Goal: Task Accomplishment & Management: Manage account settings

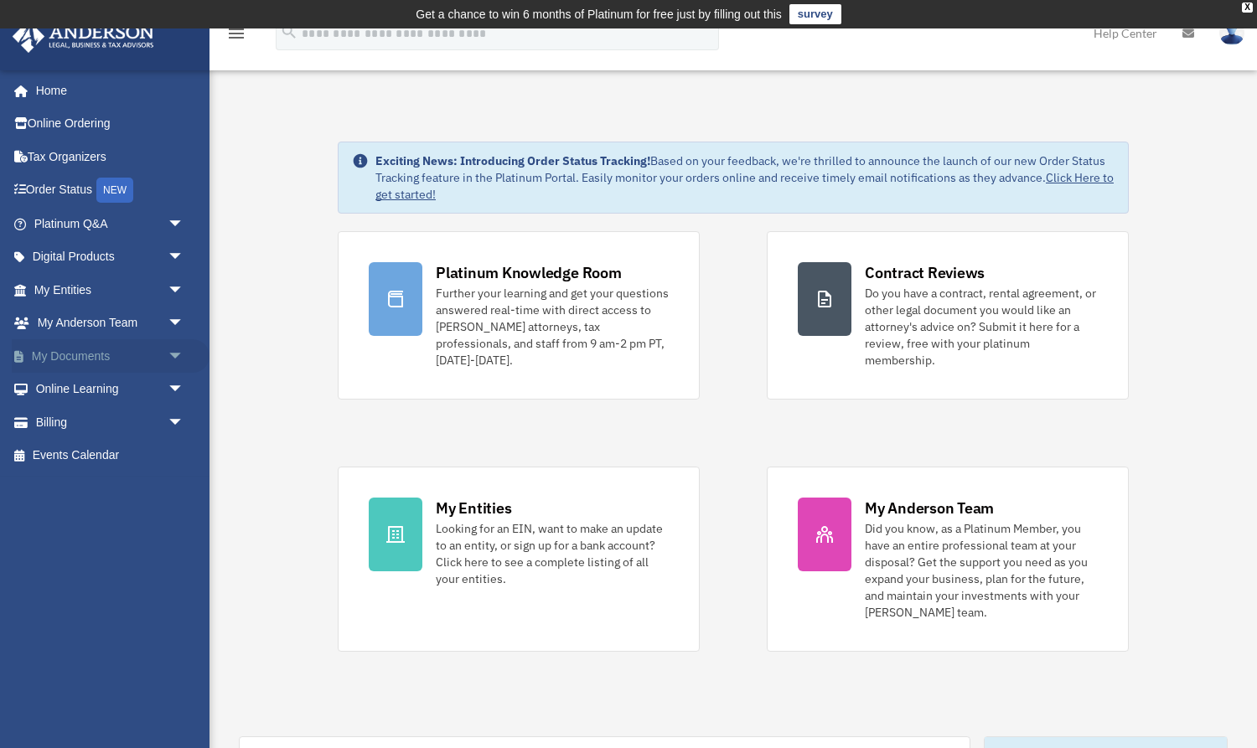
click at [177, 352] on span "arrow_drop_down" at bounding box center [185, 356] width 34 height 34
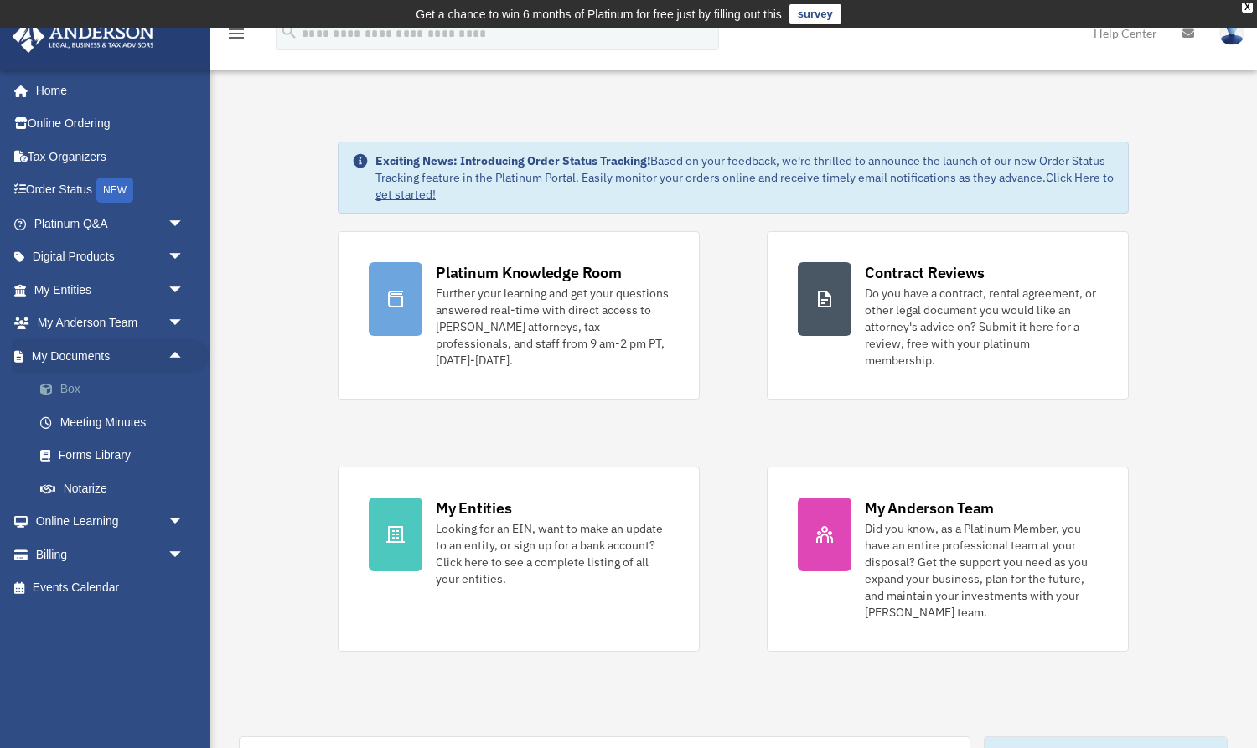
click at [90, 381] on link "Box" at bounding box center [116, 390] width 186 height 34
click at [72, 385] on link "Box" at bounding box center [116, 390] width 186 height 34
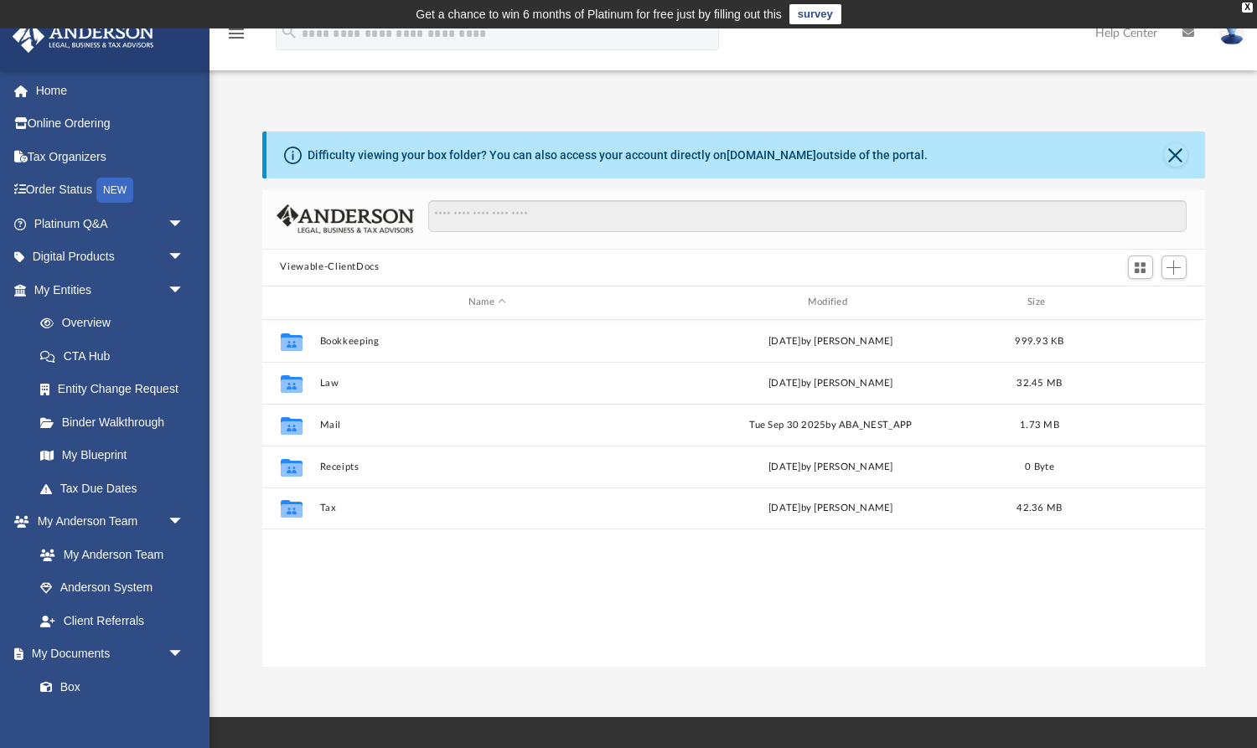
scroll to position [380, 943]
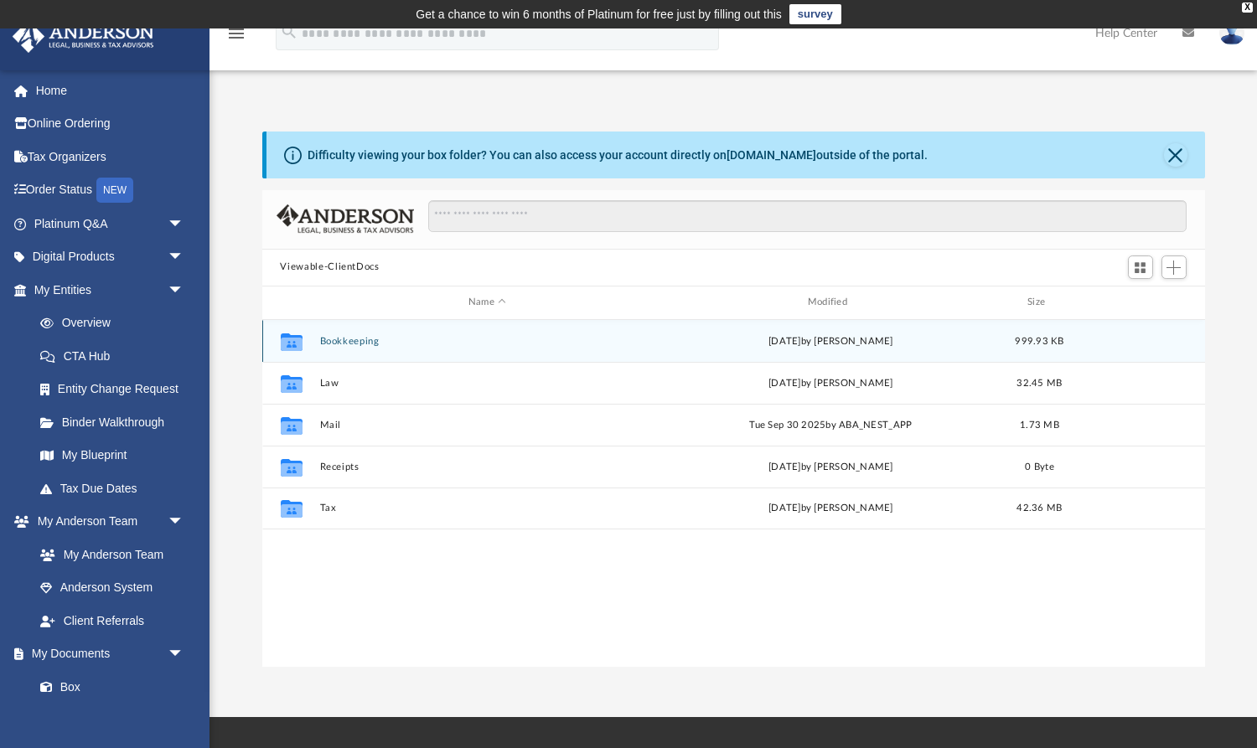
click at [335, 340] on button "Bookkeeping" at bounding box center [487, 340] width 336 height 11
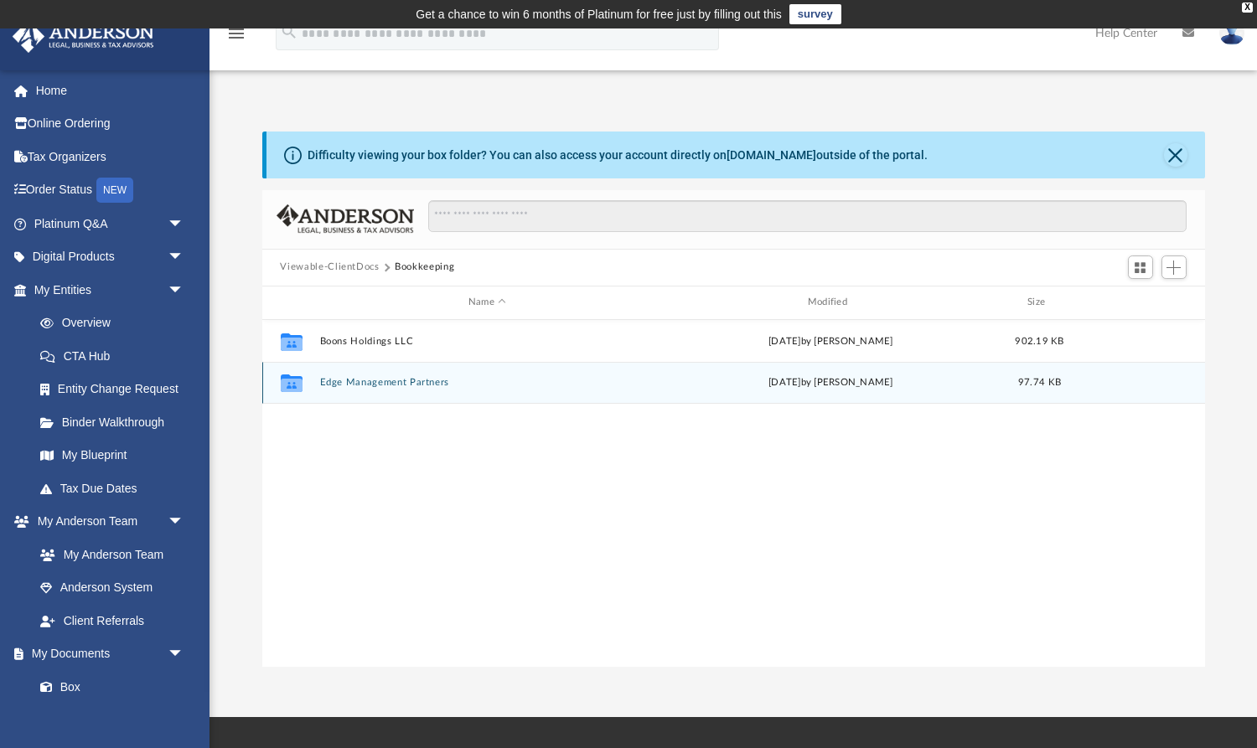
click at [371, 380] on button "Edge Management Partners" at bounding box center [487, 382] width 336 height 11
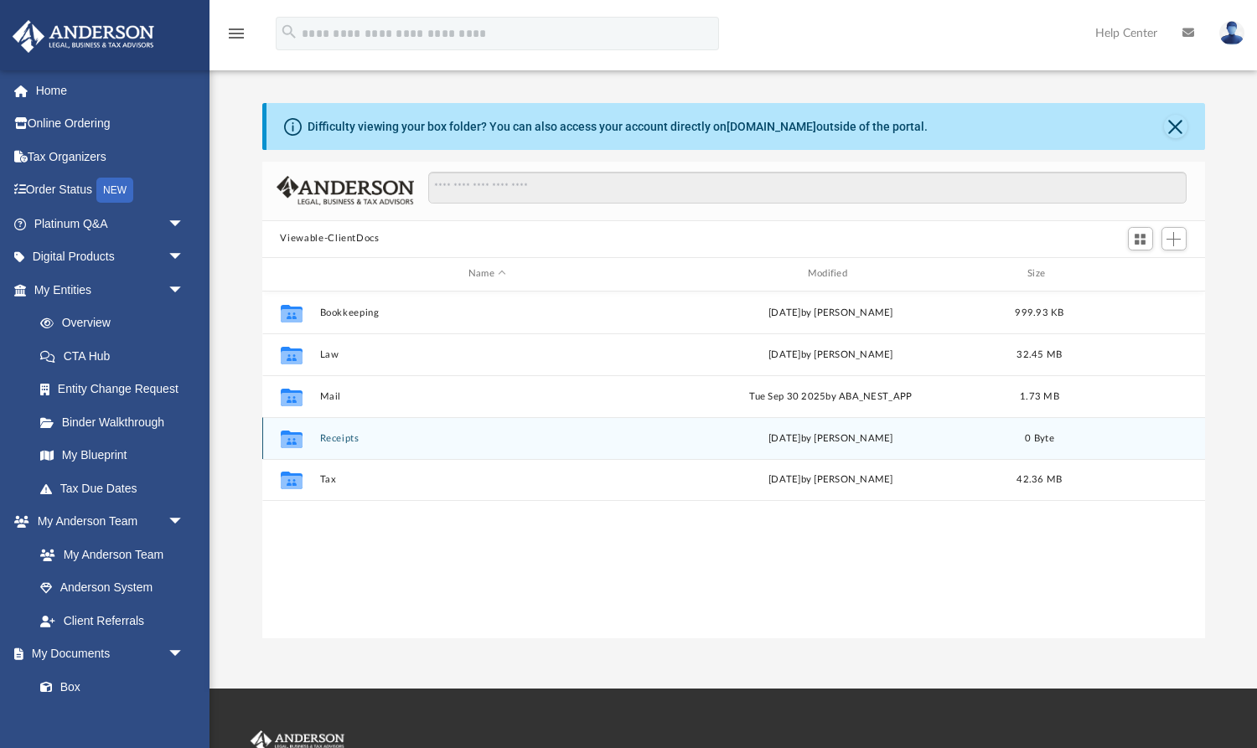
scroll to position [380, 943]
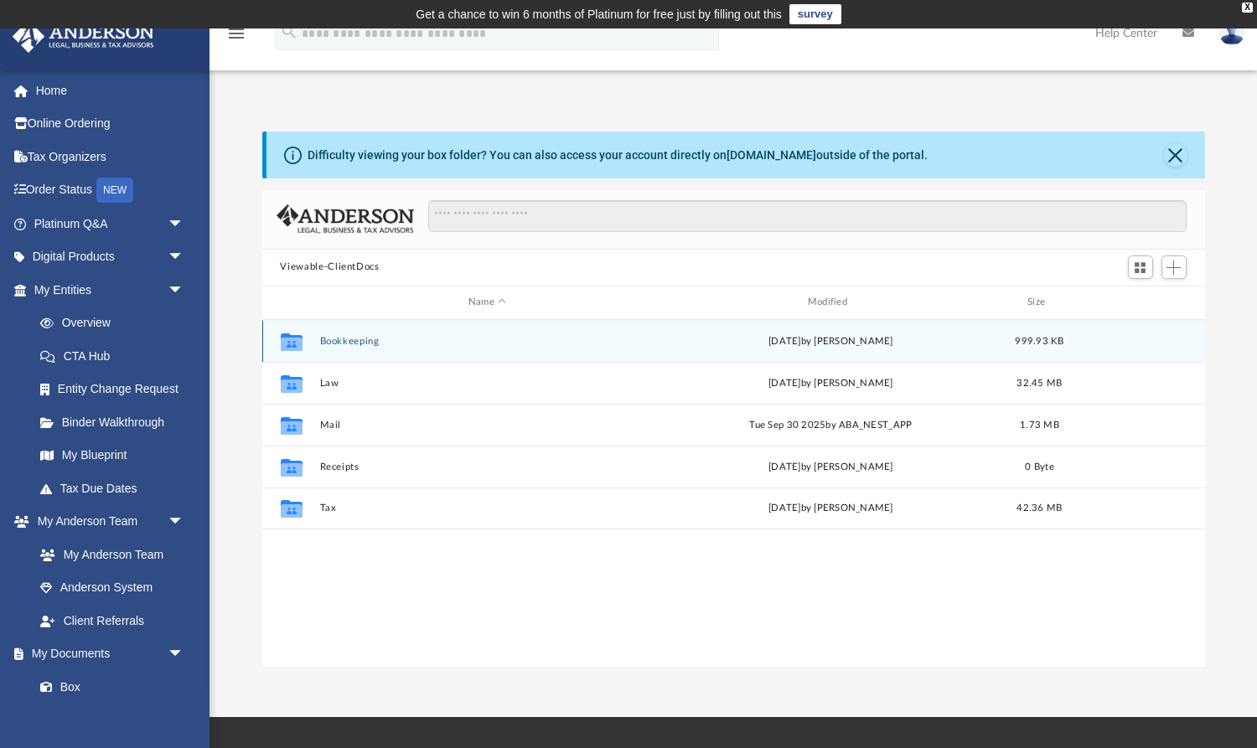
click at [366, 340] on button "Bookkeeping" at bounding box center [487, 340] width 336 height 11
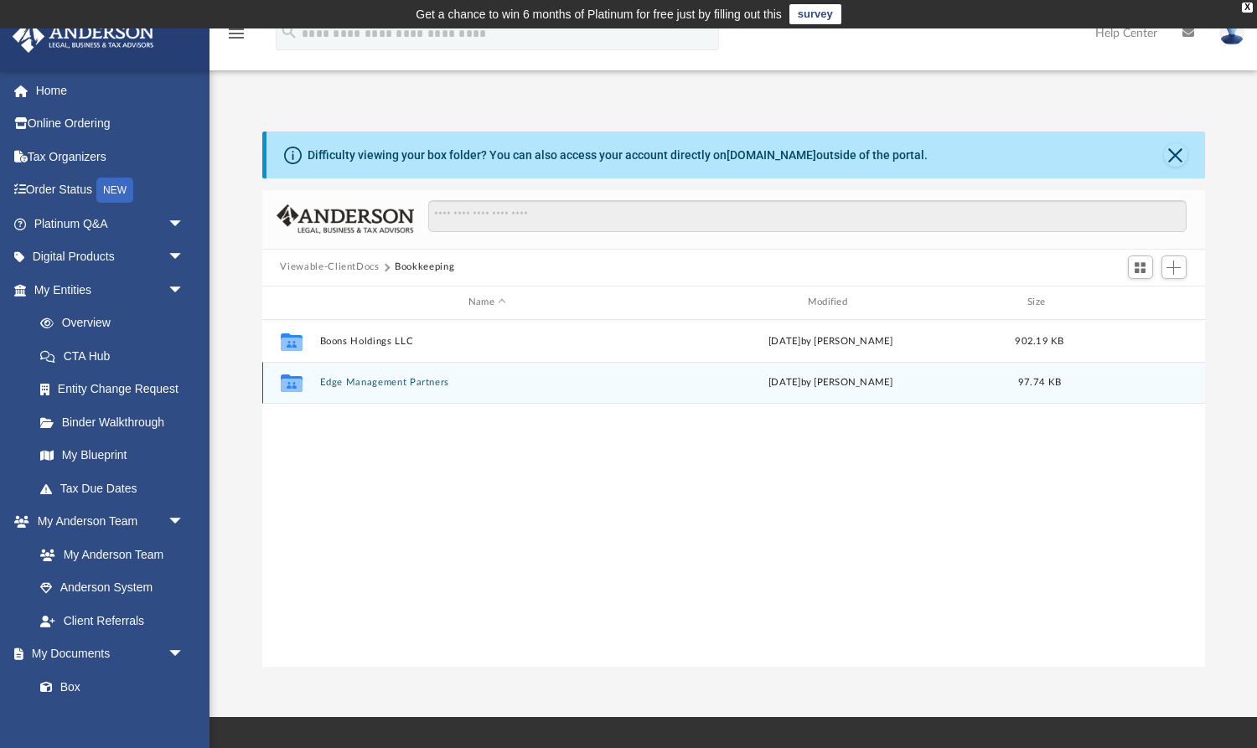
click at [363, 382] on button "Edge Management Partners" at bounding box center [487, 382] width 336 height 11
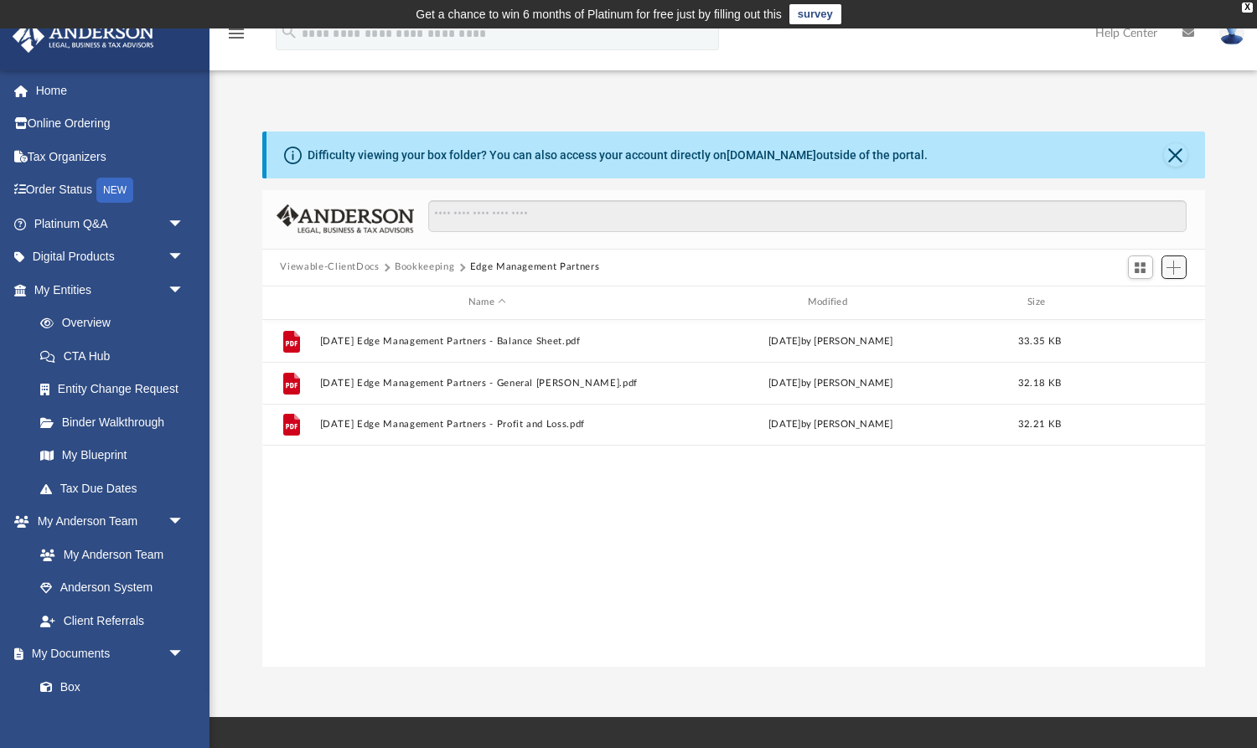
click at [1176, 268] on span "Add" at bounding box center [1173, 268] width 14 height 14
click at [1155, 323] on li "New Folder" at bounding box center [1150, 327] width 54 height 18
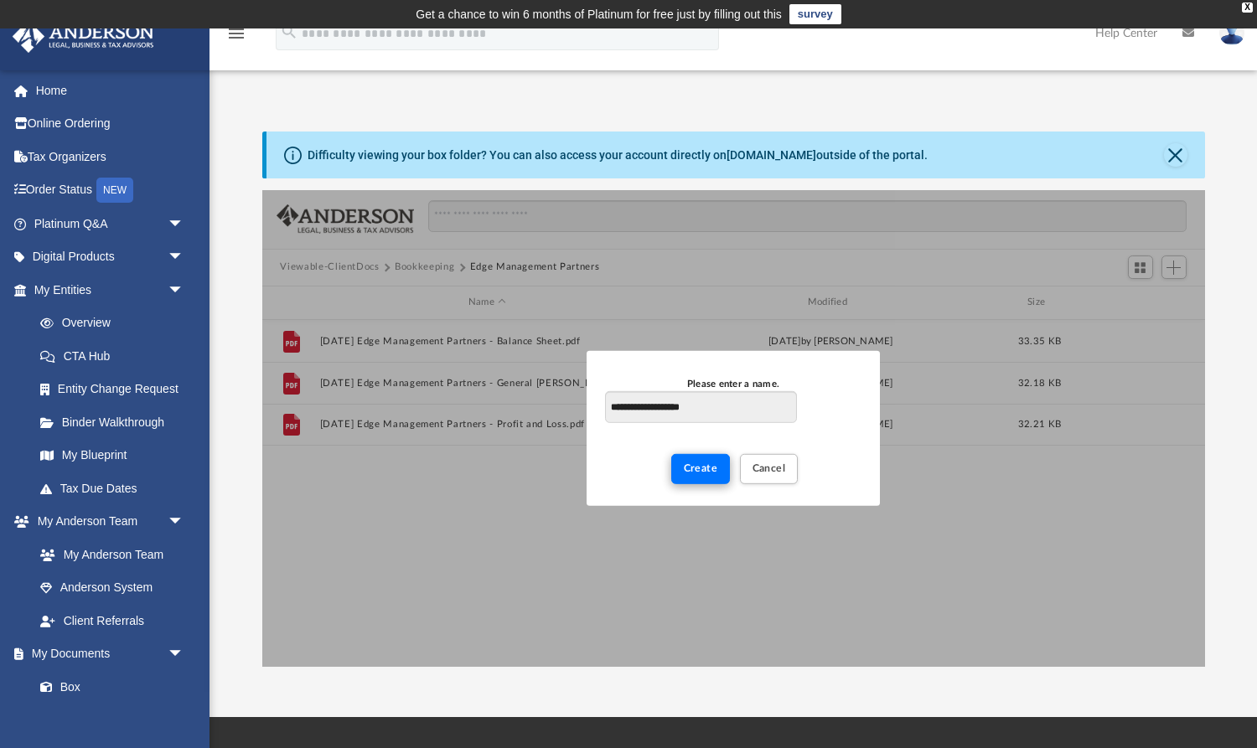
type input "**********"
click at [709, 472] on span "Create" at bounding box center [701, 468] width 34 height 10
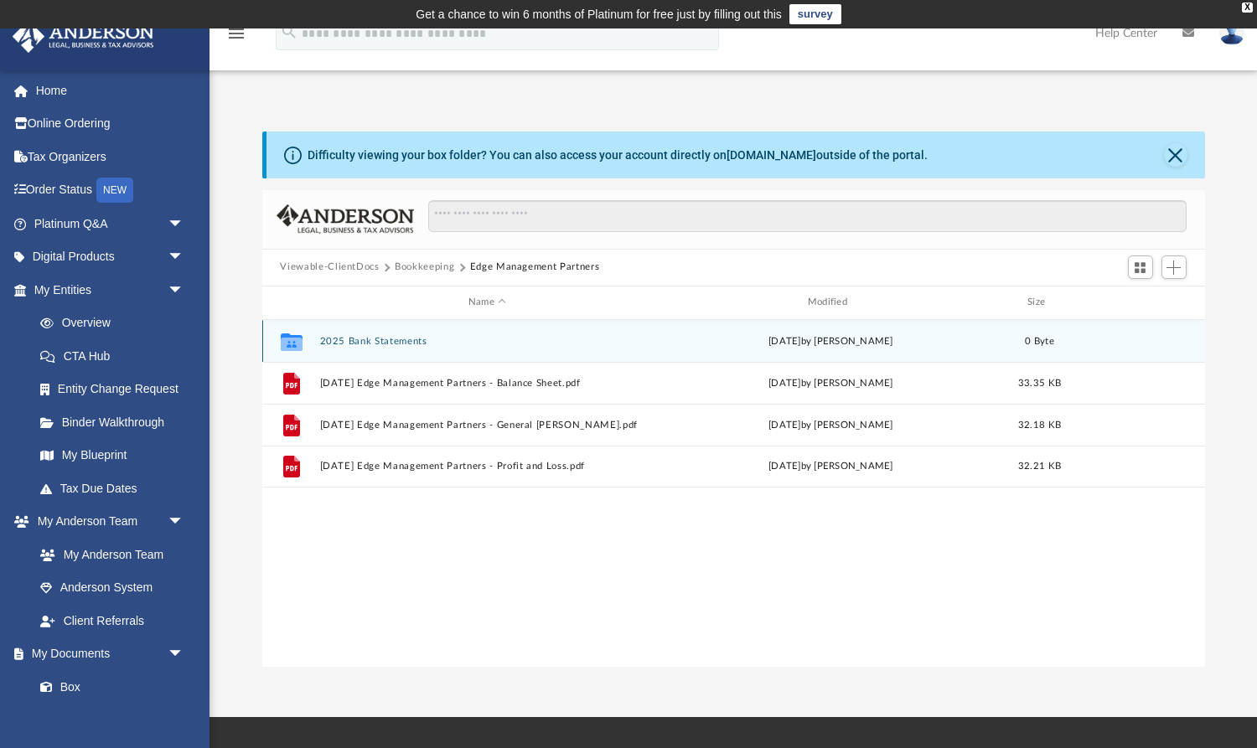
click at [341, 343] on button "2025 Bank Statements" at bounding box center [487, 340] width 336 height 11
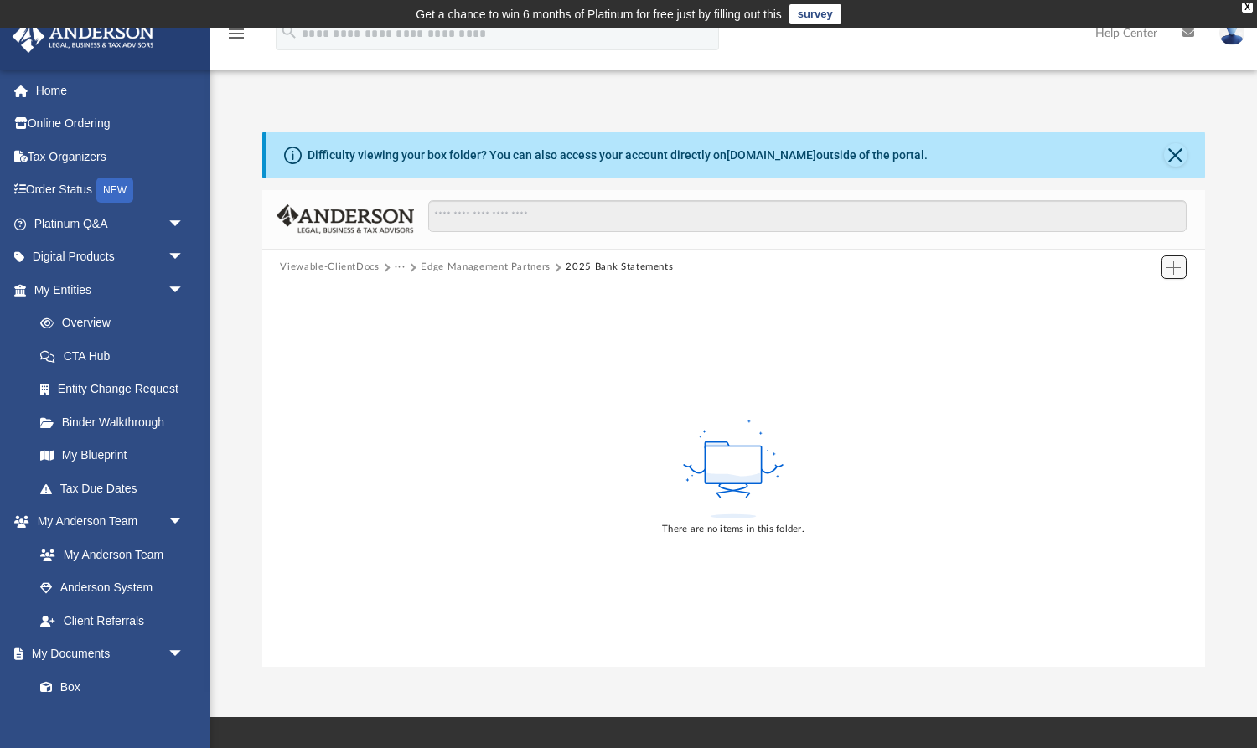
click at [1162, 266] on button "Add" at bounding box center [1173, 267] width 25 height 23
click at [1148, 293] on li "Upload" at bounding box center [1150, 301] width 54 height 18
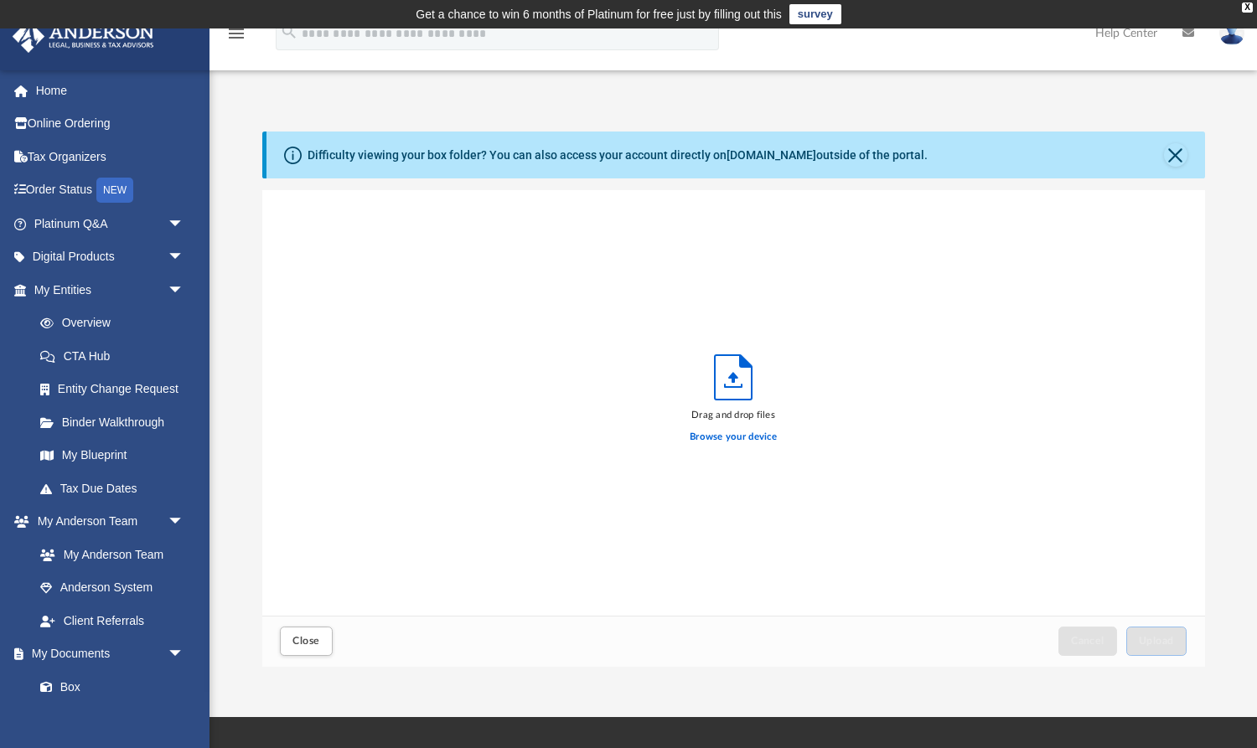
scroll to position [425, 943]
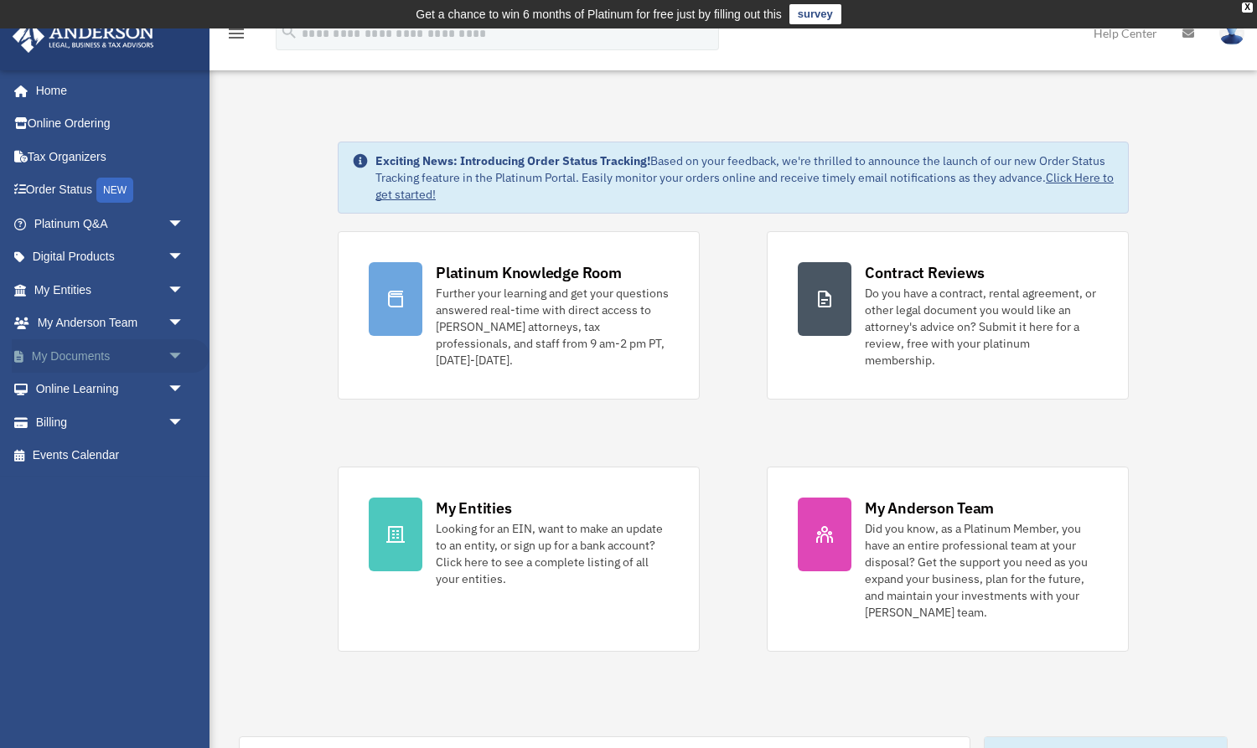
click at [173, 352] on span "arrow_drop_down" at bounding box center [185, 356] width 34 height 34
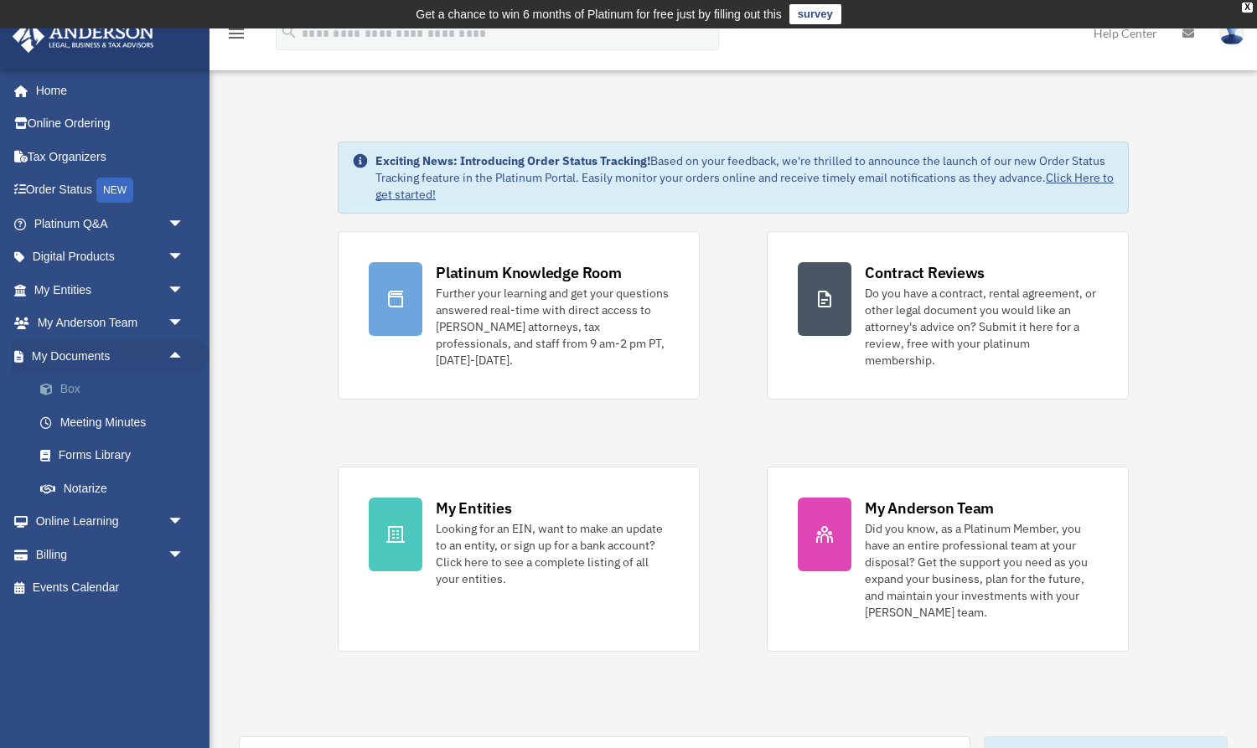
click at [70, 390] on link "Box" at bounding box center [116, 390] width 186 height 34
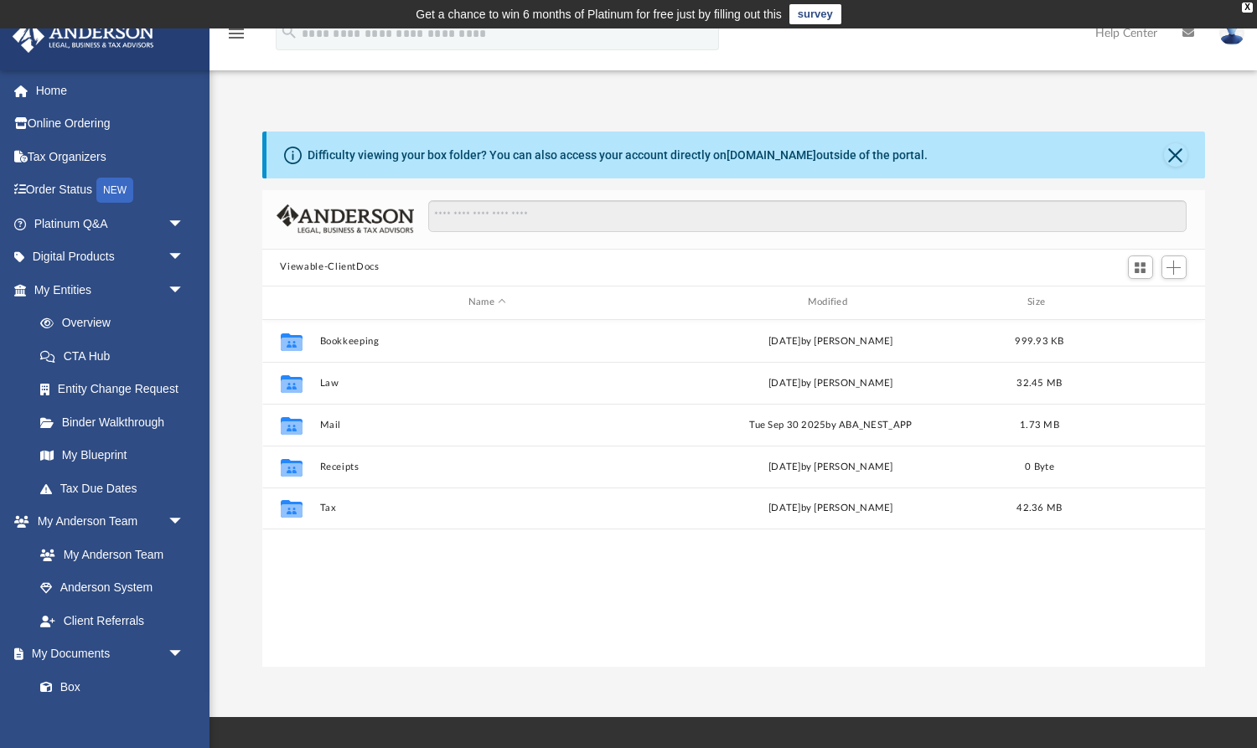
scroll to position [380, 943]
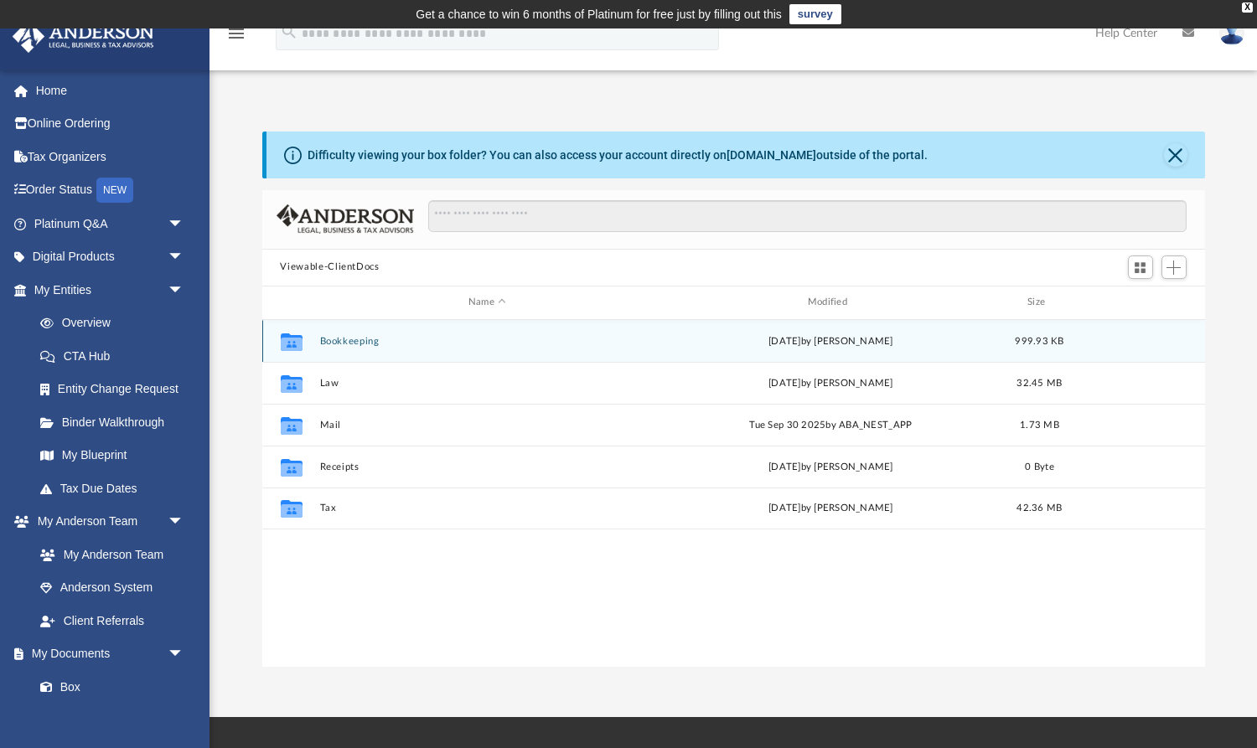
click at [374, 343] on button "Bookkeeping" at bounding box center [487, 340] width 336 height 11
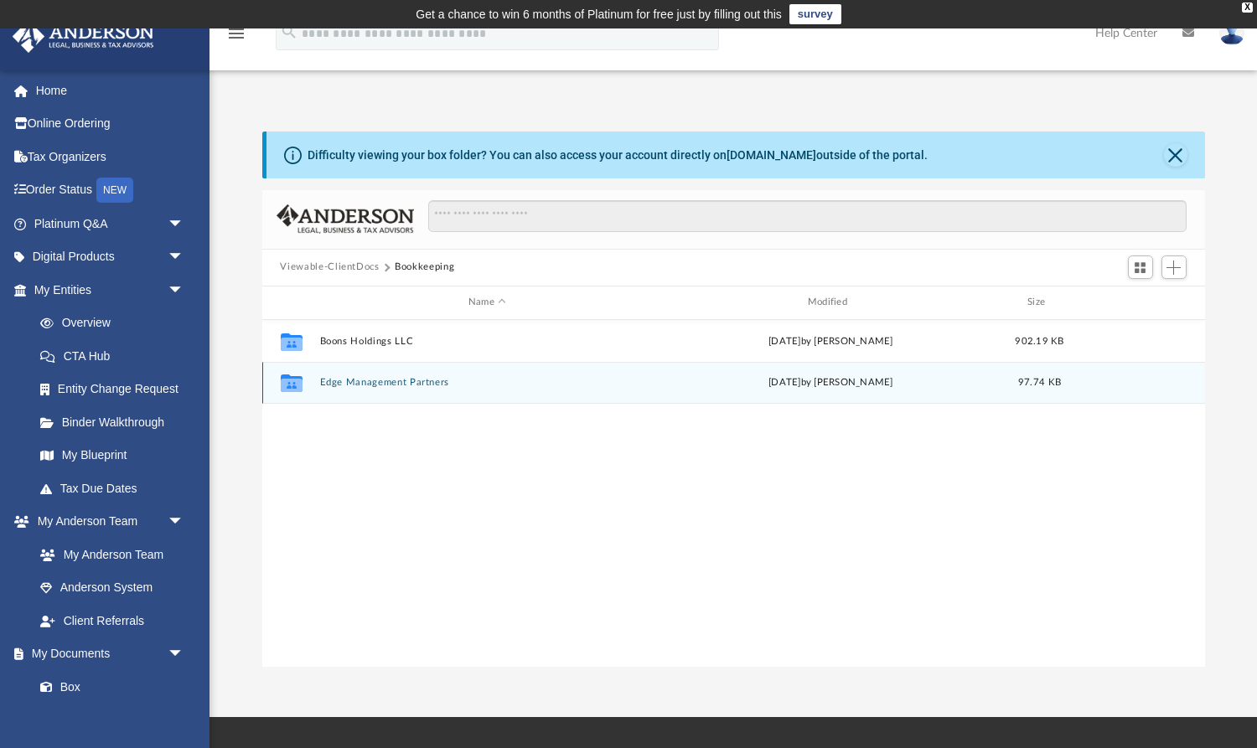
click at [402, 379] on button "Edge Management Partners" at bounding box center [487, 382] width 336 height 11
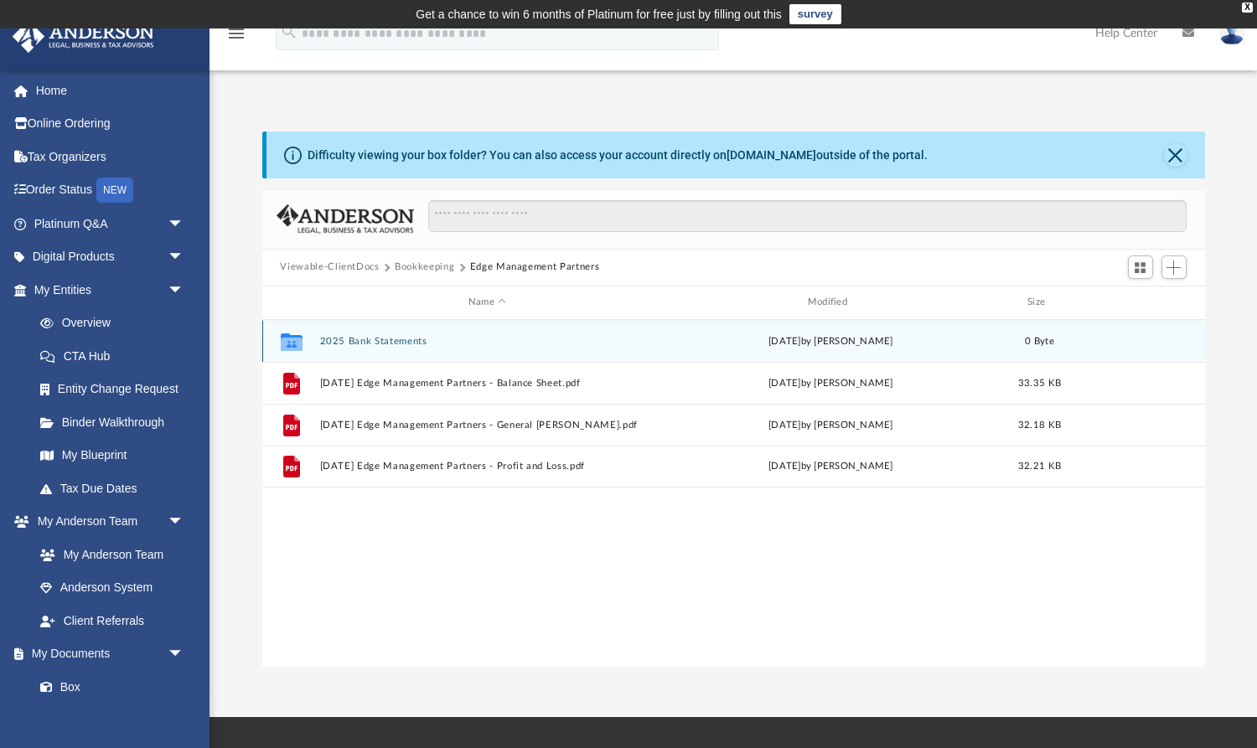
click at [402, 338] on button "2025 Bank Statements" at bounding box center [487, 340] width 336 height 11
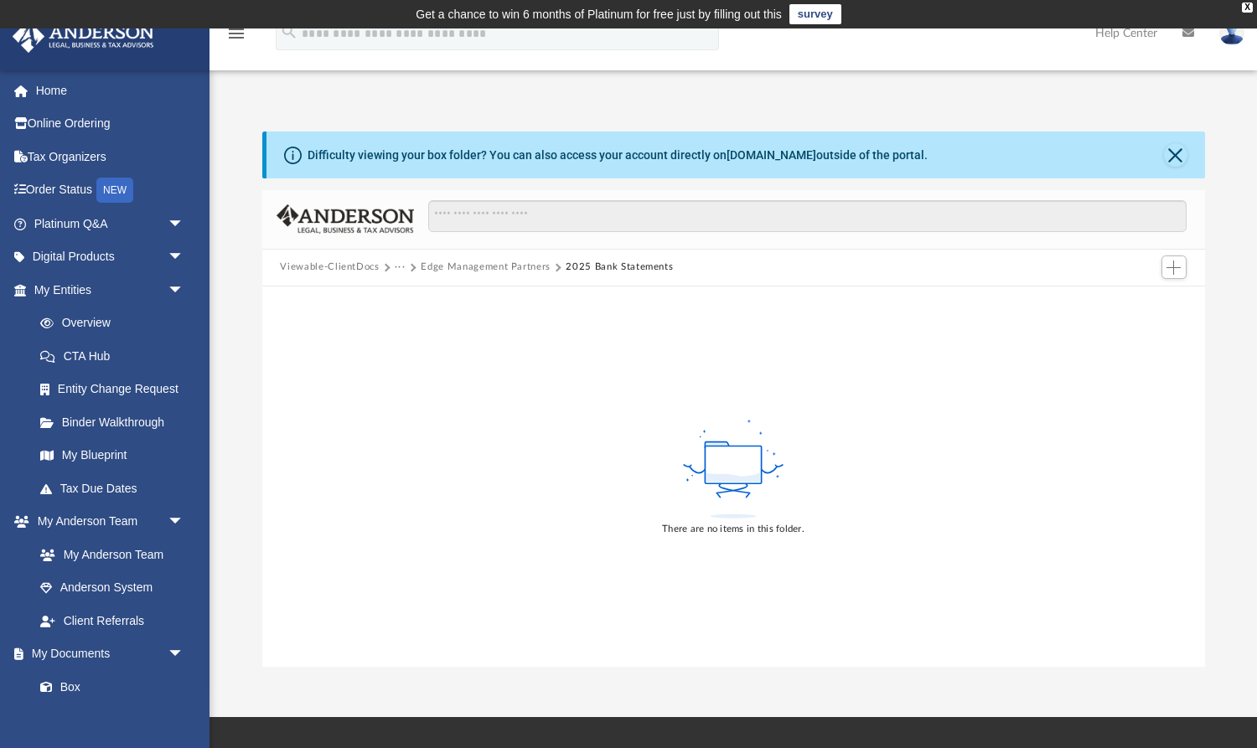
click at [1085, 7] on td "Get a chance to win 6 months of Platinum for free just by filling out this surv…" at bounding box center [628, 14] width 1257 height 28
click at [1176, 272] on span "Add" at bounding box center [1173, 268] width 14 height 14
click at [1160, 299] on li "Upload" at bounding box center [1150, 301] width 54 height 18
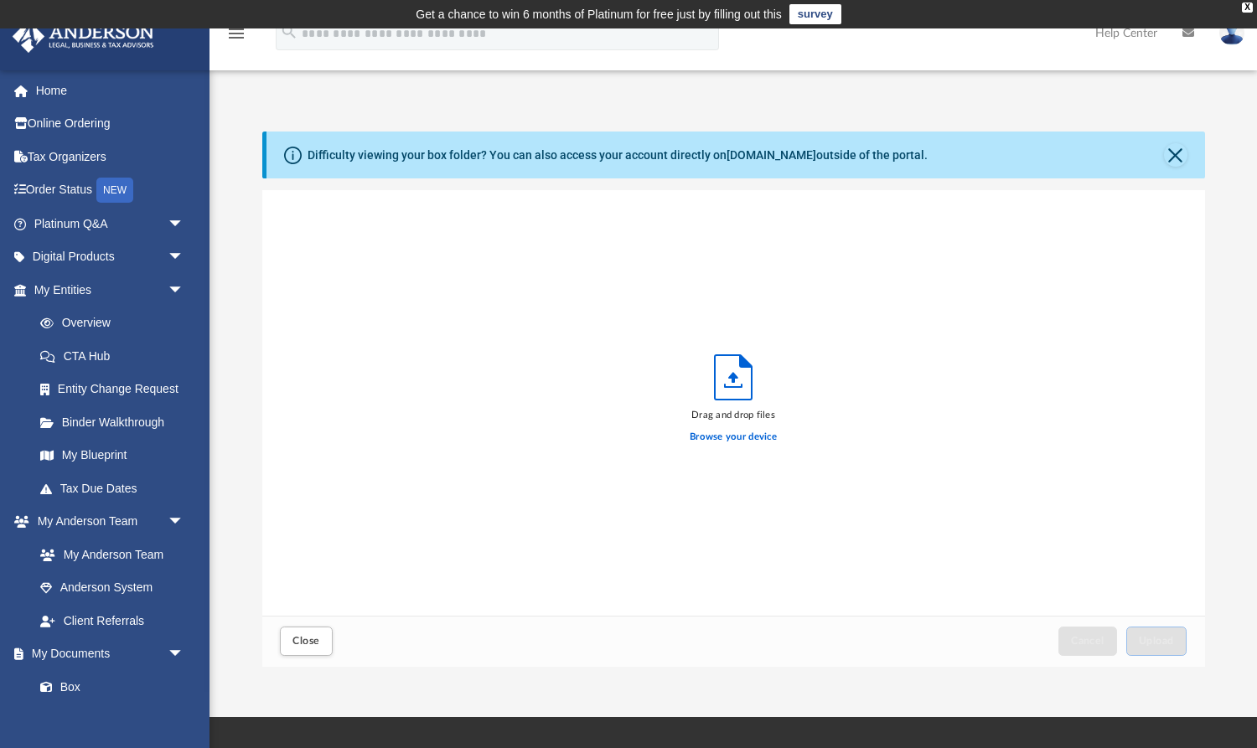
scroll to position [425, 943]
click at [765, 441] on label "Browse your device" at bounding box center [733, 437] width 87 height 15
click at [0, 0] on input "Browse your device" at bounding box center [0, 0] width 0 height 0
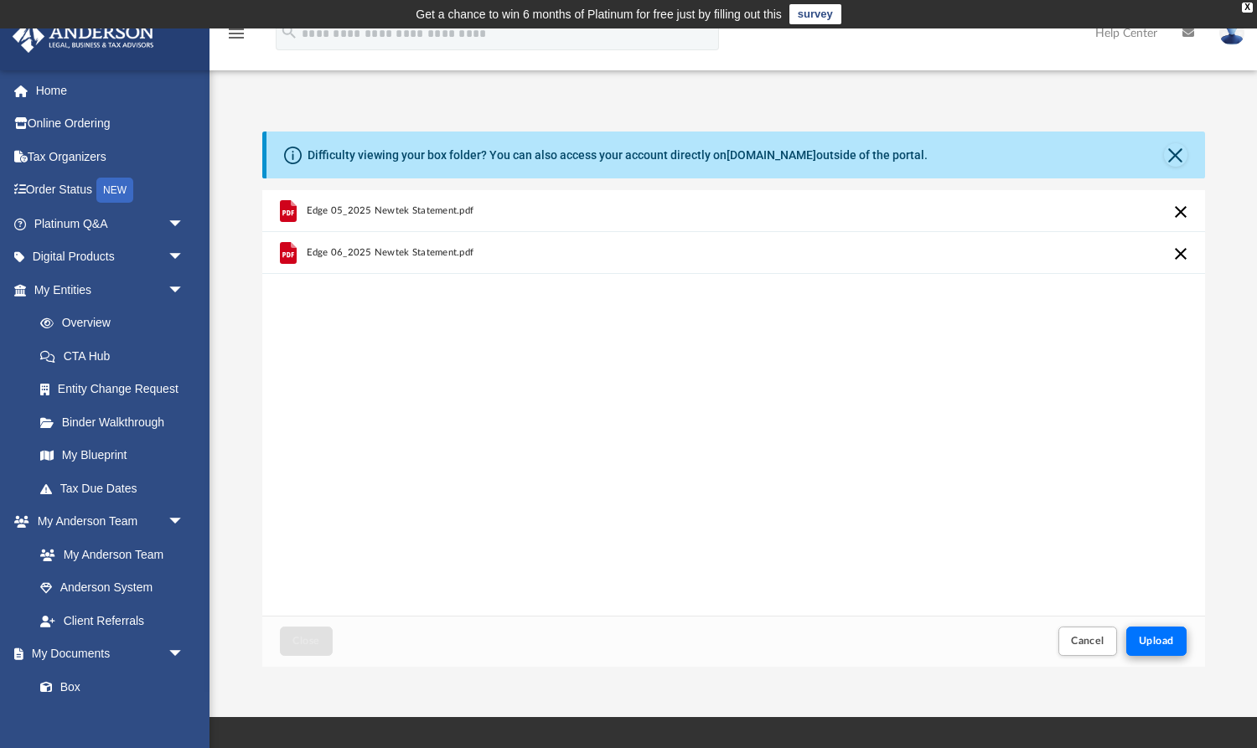
click at [1158, 637] on span "Upload" at bounding box center [1156, 641] width 35 height 10
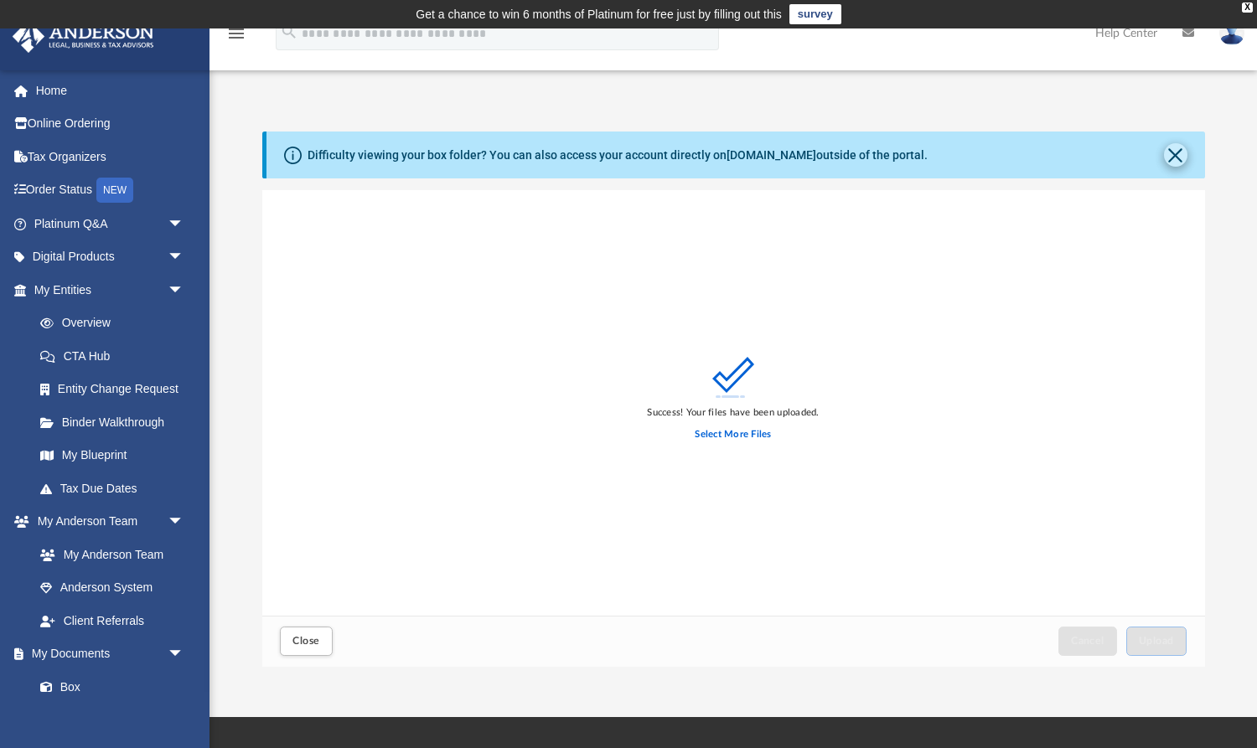
click at [1180, 148] on button "Close" at bounding box center [1175, 154] width 23 height 23
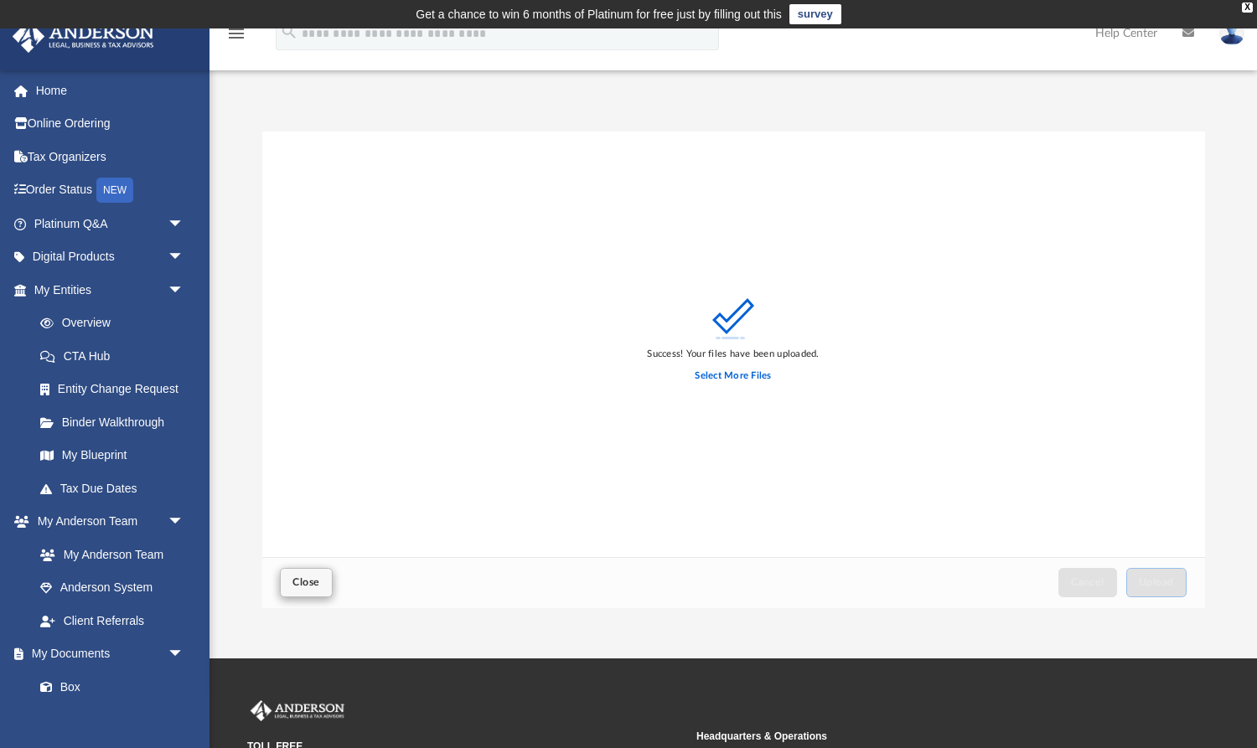
click at [322, 587] on button "Close" at bounding box center [306, 582] width 52 height 29
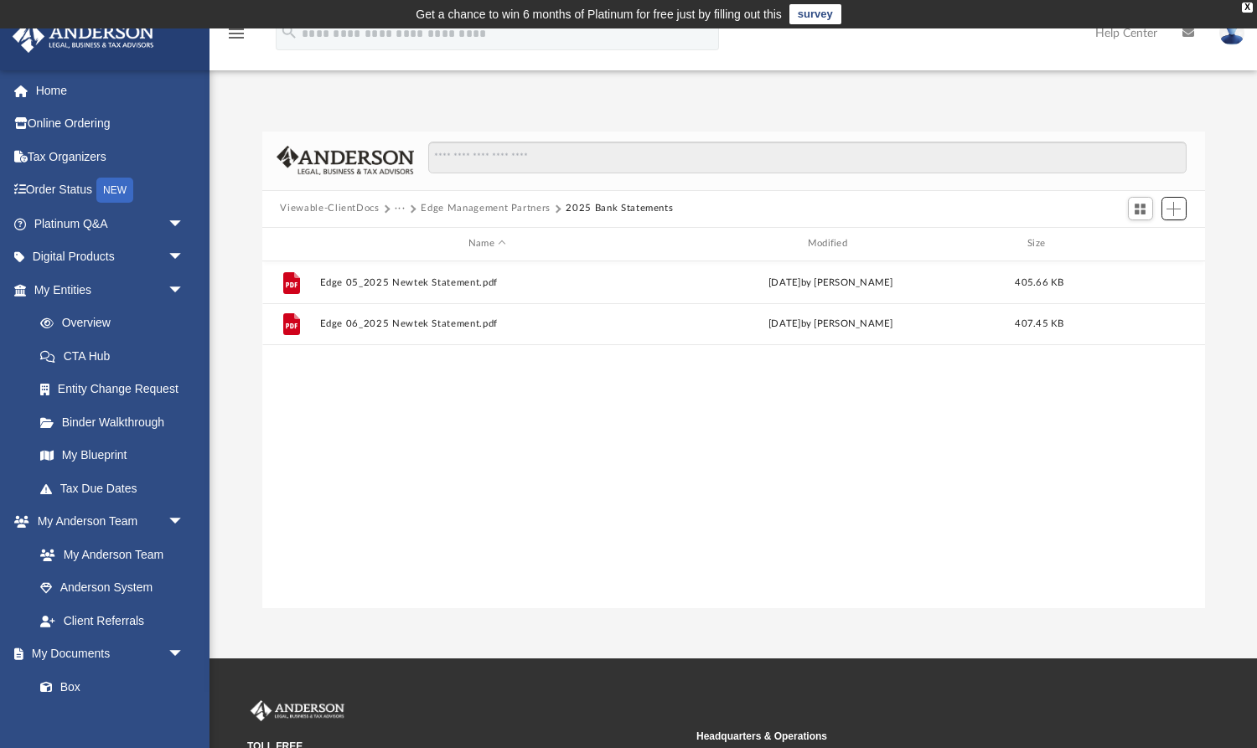
scroll to position [0, 0]
click at [57, 89] on link "Home" at bounding box center [111, 91] width 198 height 34
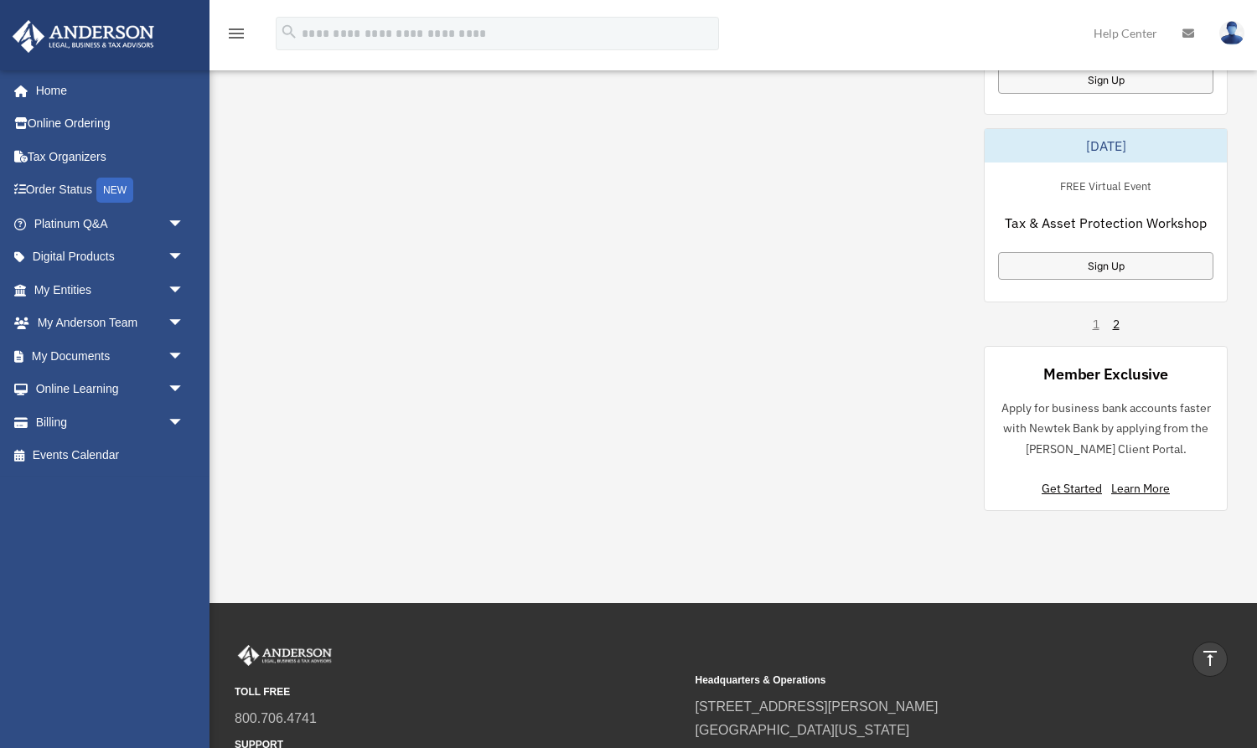
scroll to position [1210, 0]
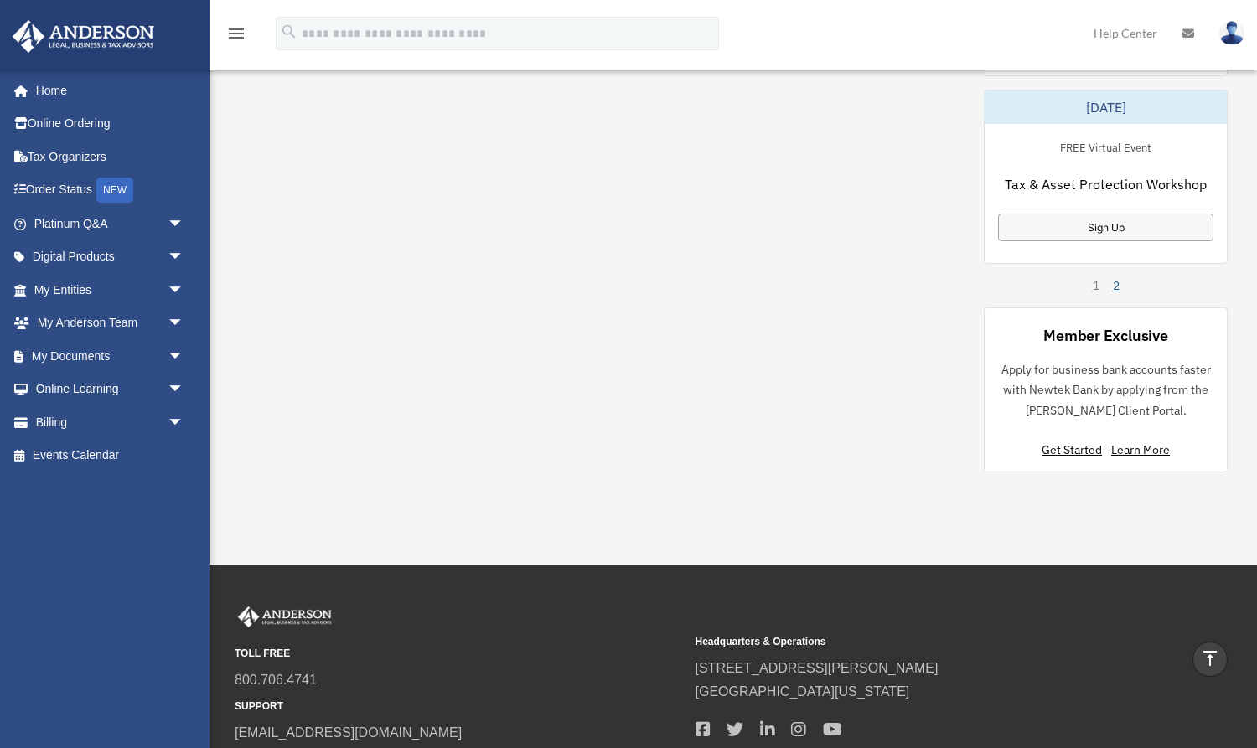
click at [1117, 284] on link "2" at bounding box center [1116, 285] width 7 height 17
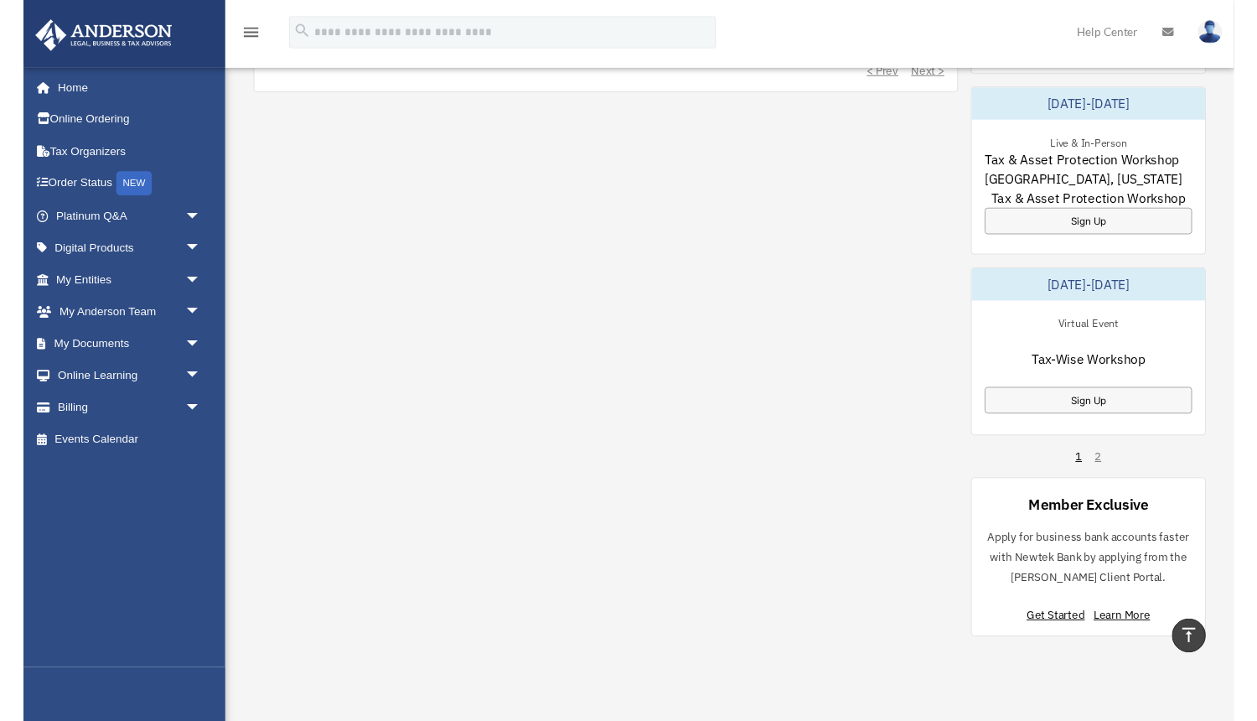
scroll to position [838, 0]
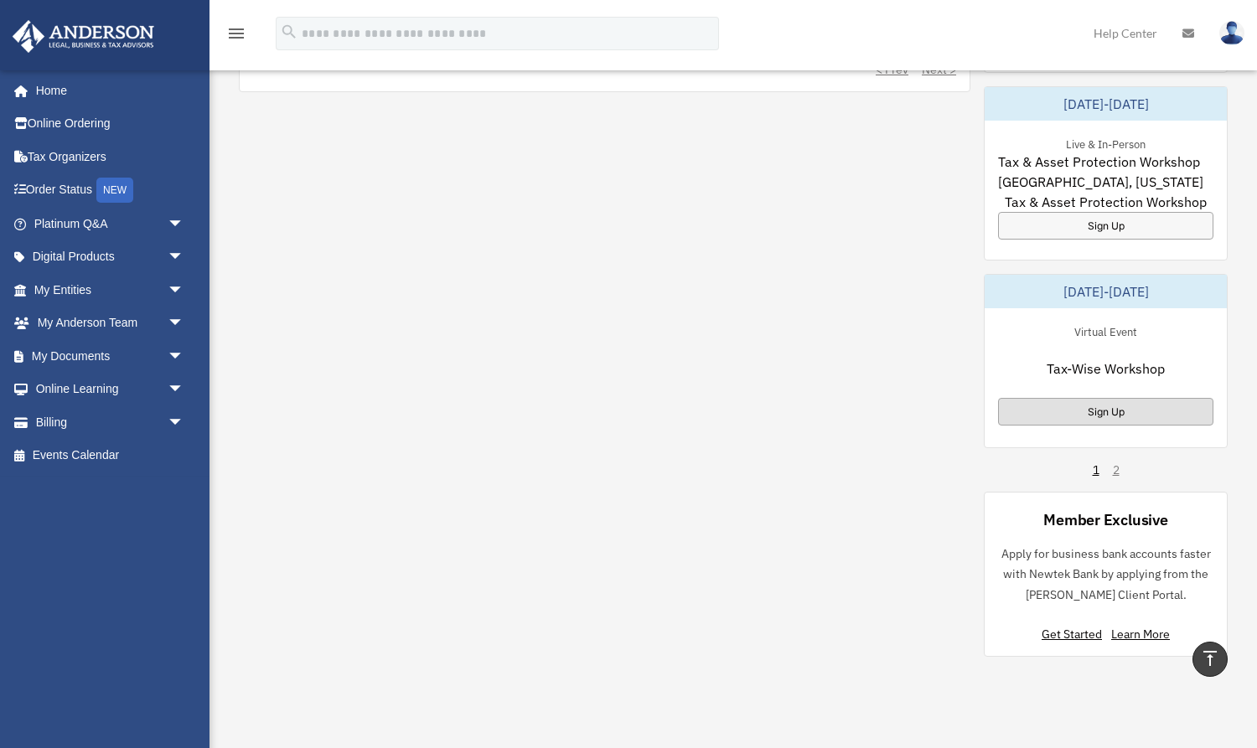
click at [1079, 407] on div "Sign Up" at bounding box center [1105, 412] width 215 height 28
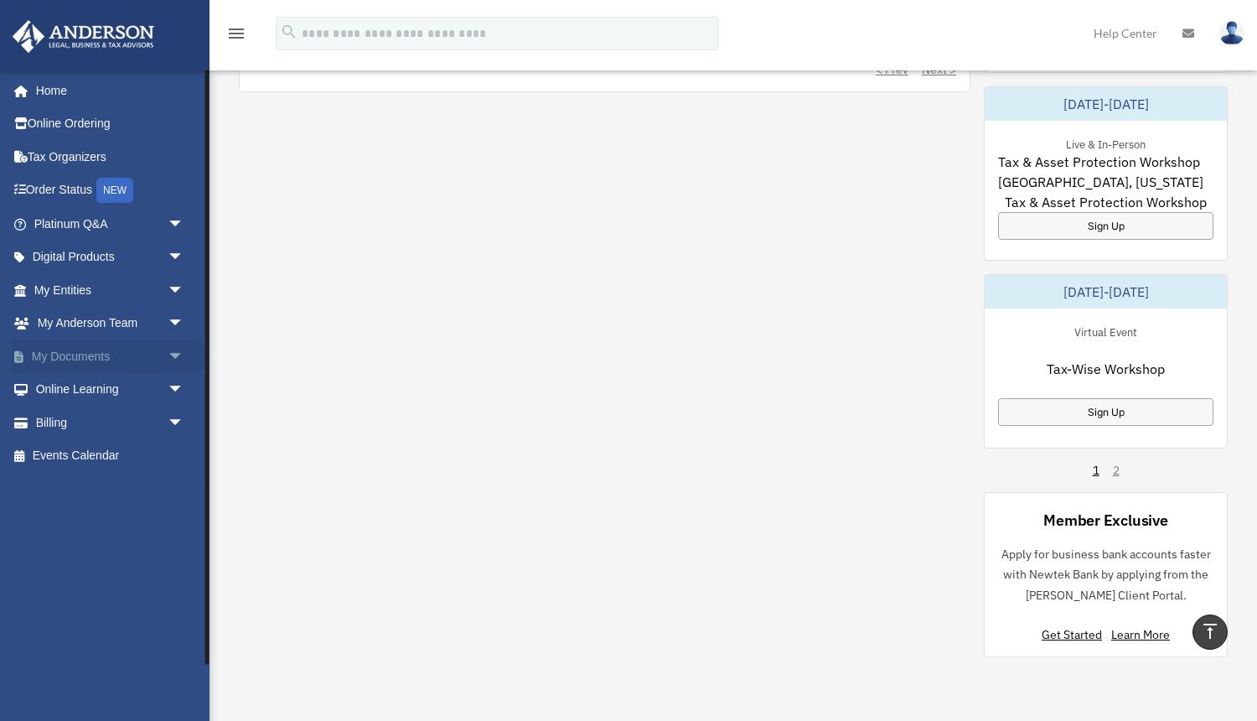
click at [175, 354] on span "arrow_drop_down" at bounding box center [185, 356] width 34 height 34
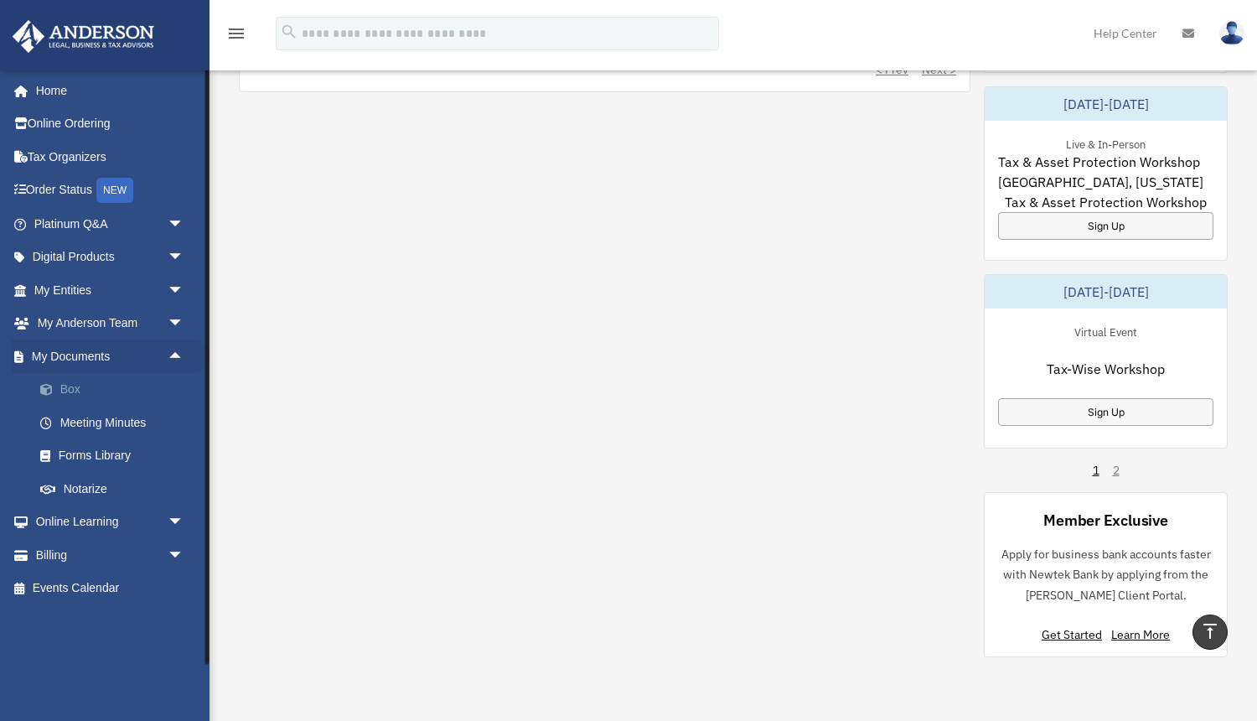
click at [73, 382] on link "Box" at bounding box center [116, 390] width 186 height 34
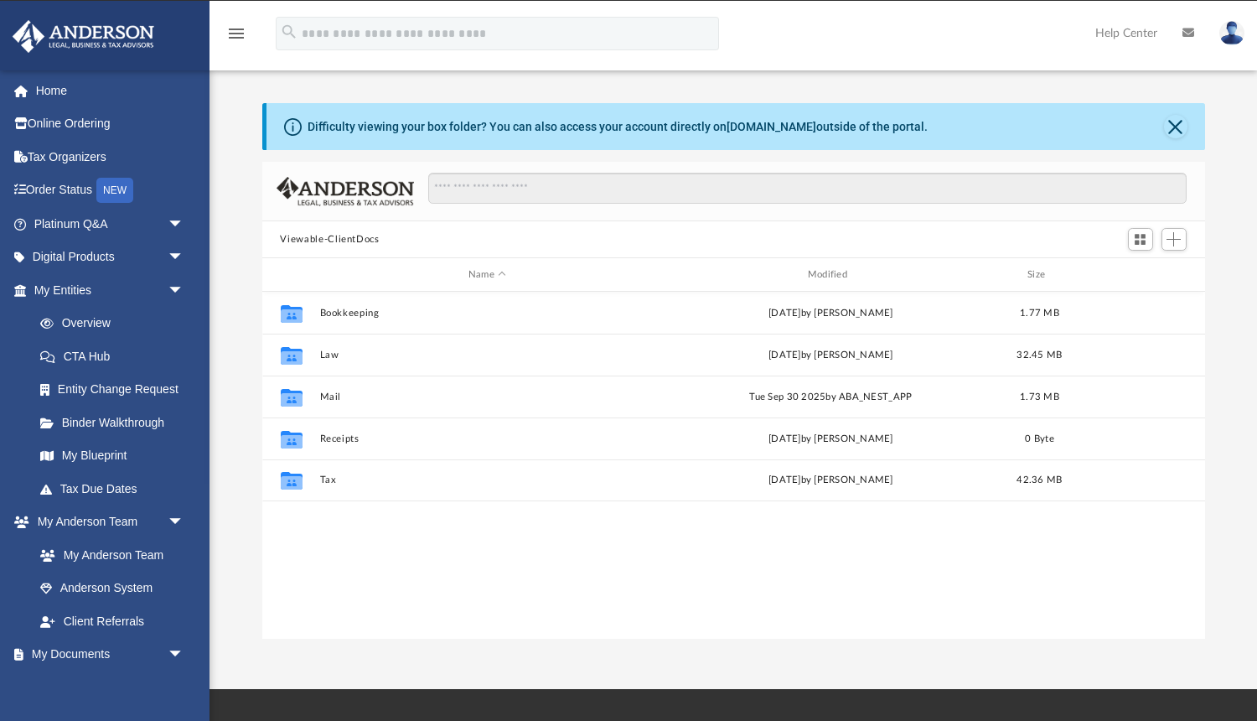
scroll to position [380, 943]
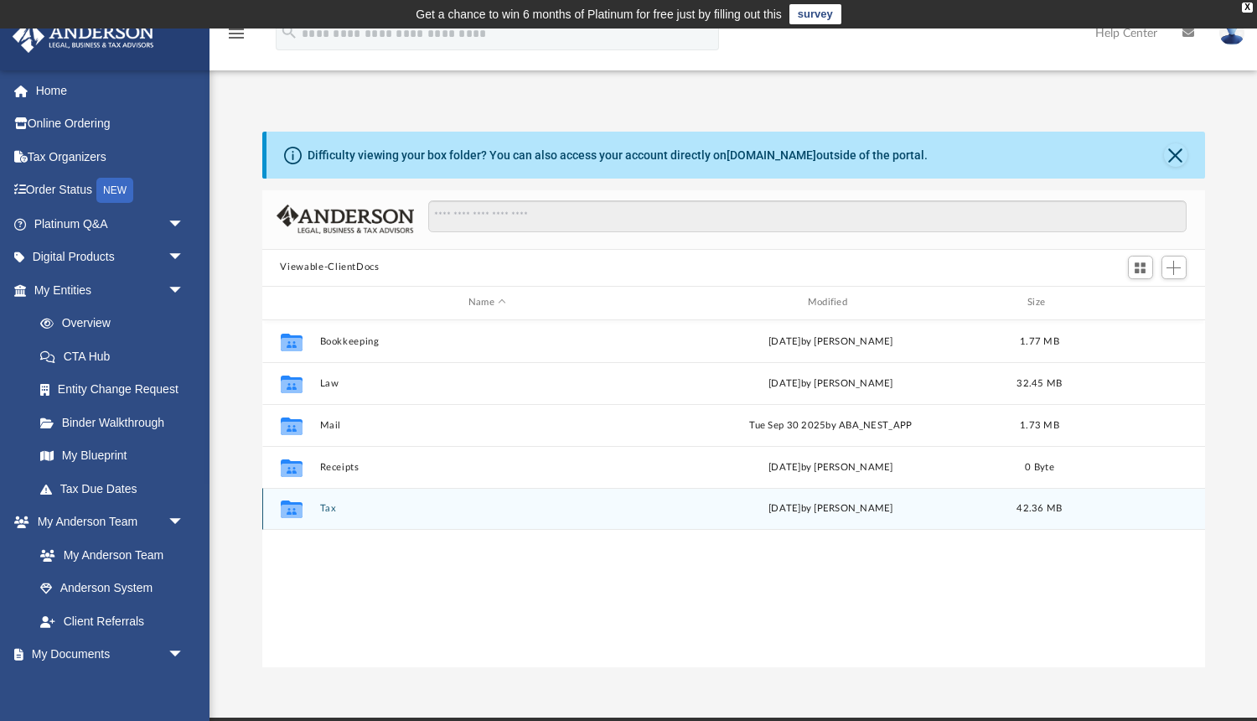
click at [328, 509] on button "Tax" at bounding box center [487, 508] width 336 height 11
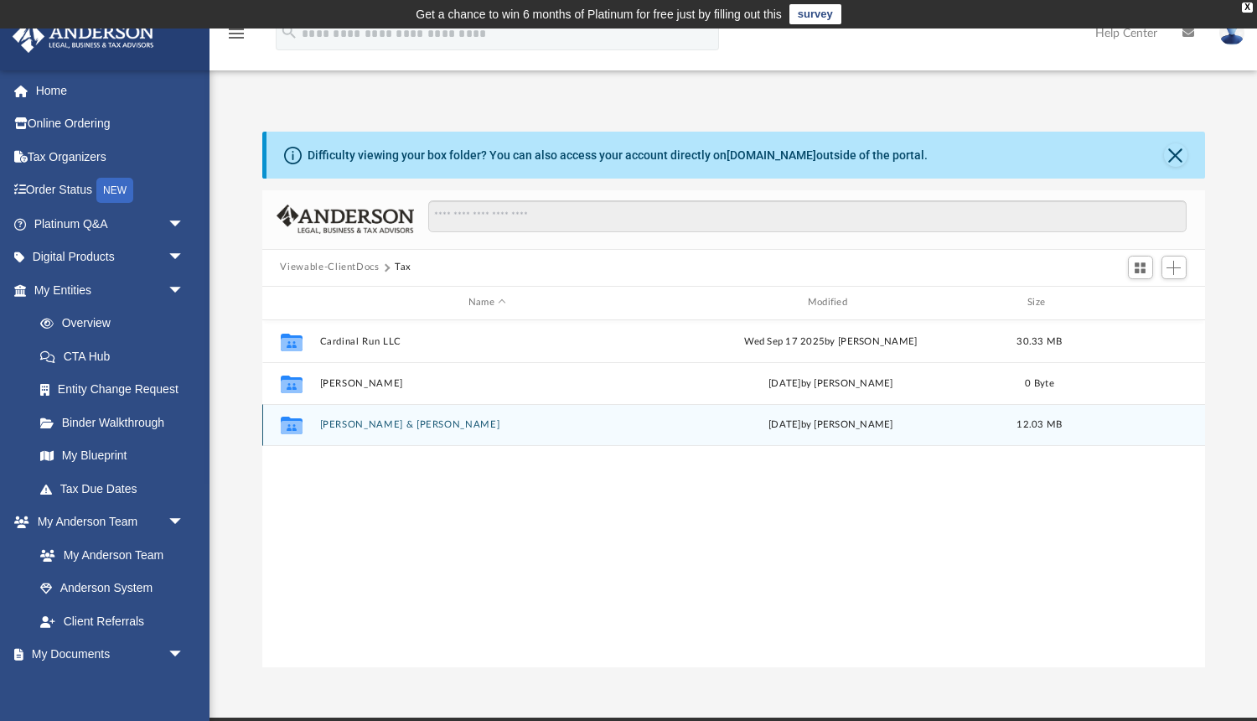
click at [359, 427] on button "[PERSON_NAME] & [PERSON_NAME]" at bounding box center [487, 424] width 336 height 11
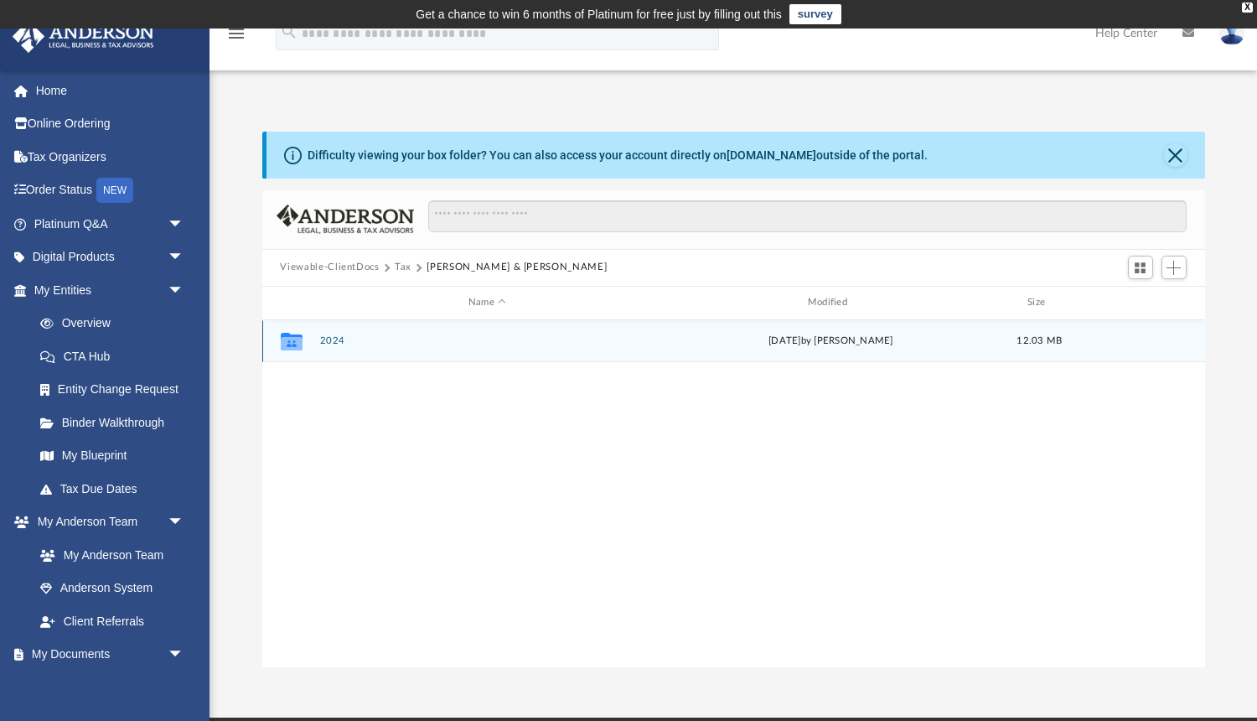
click at [334, 342] on button "2024" at bounding box center [487, 340] width 336 height 11
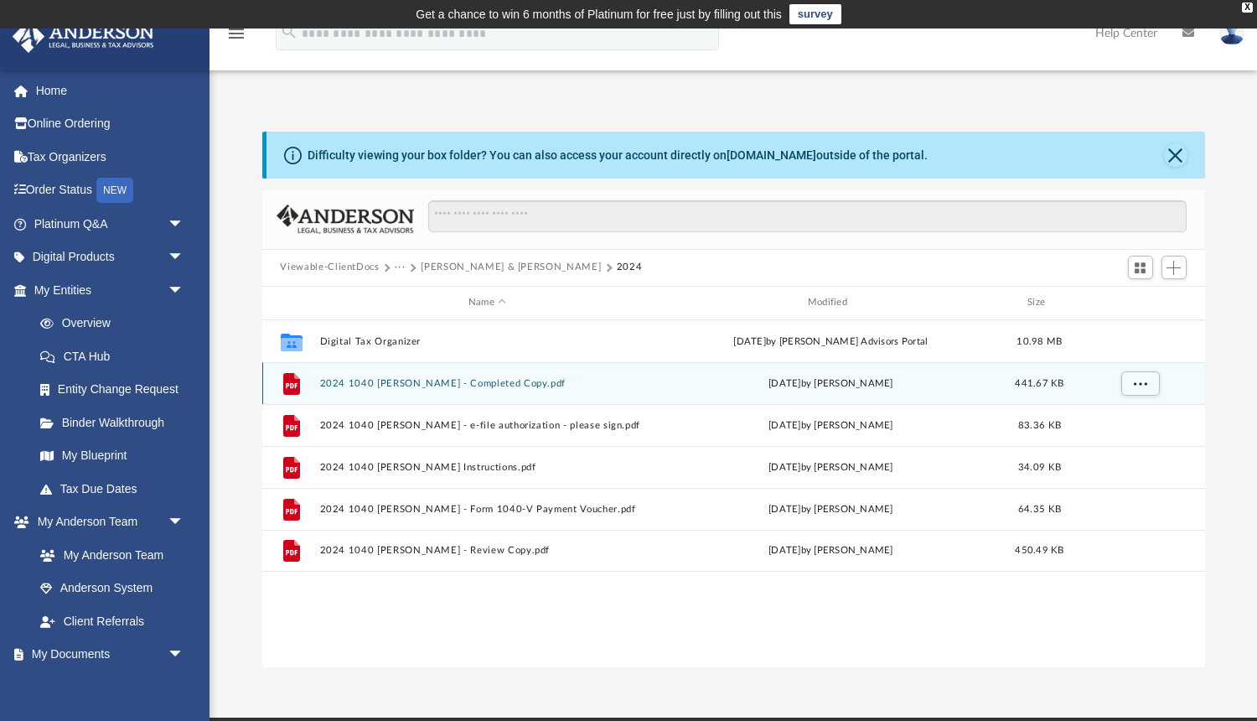
click at [463, 380] on button "2024 1040 [PERSON_NAME] - Completed Copy.pdf" at bounding box center [487, 382] width 336 height 11
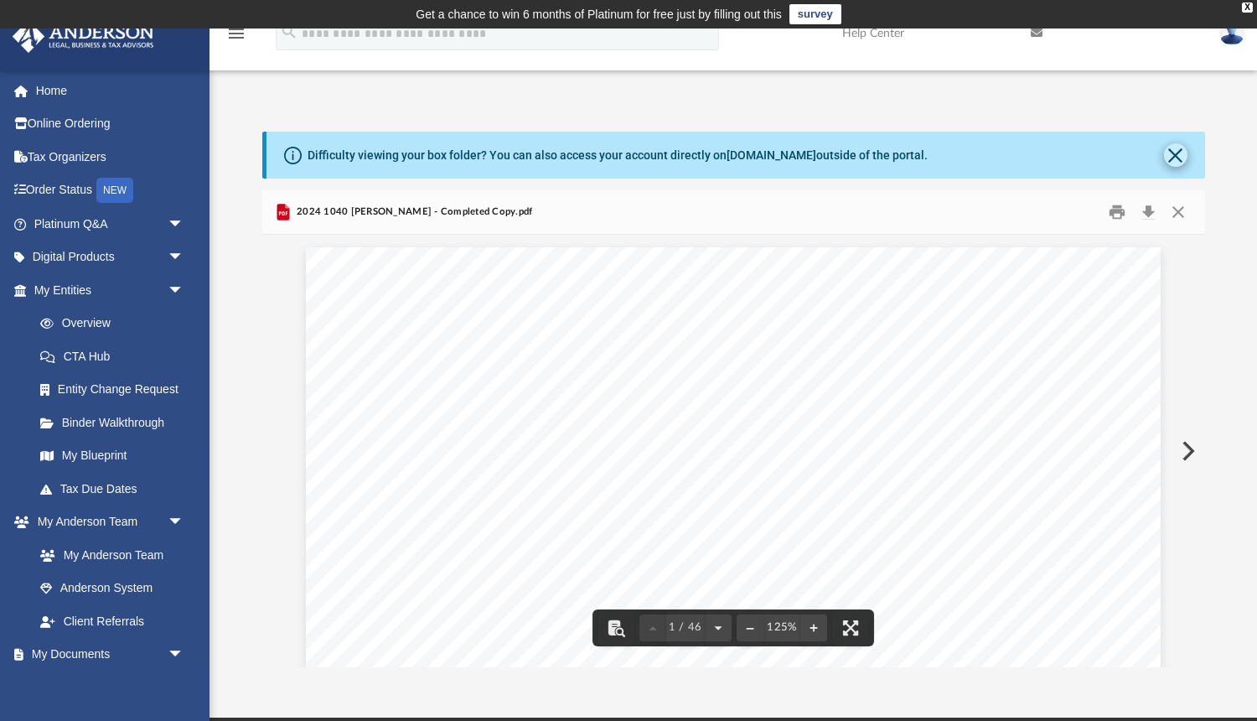
scroll to position [0, 0]
click at [1169, 146] on button "Close" at bounding box center [1175, 154] width 23 height 23
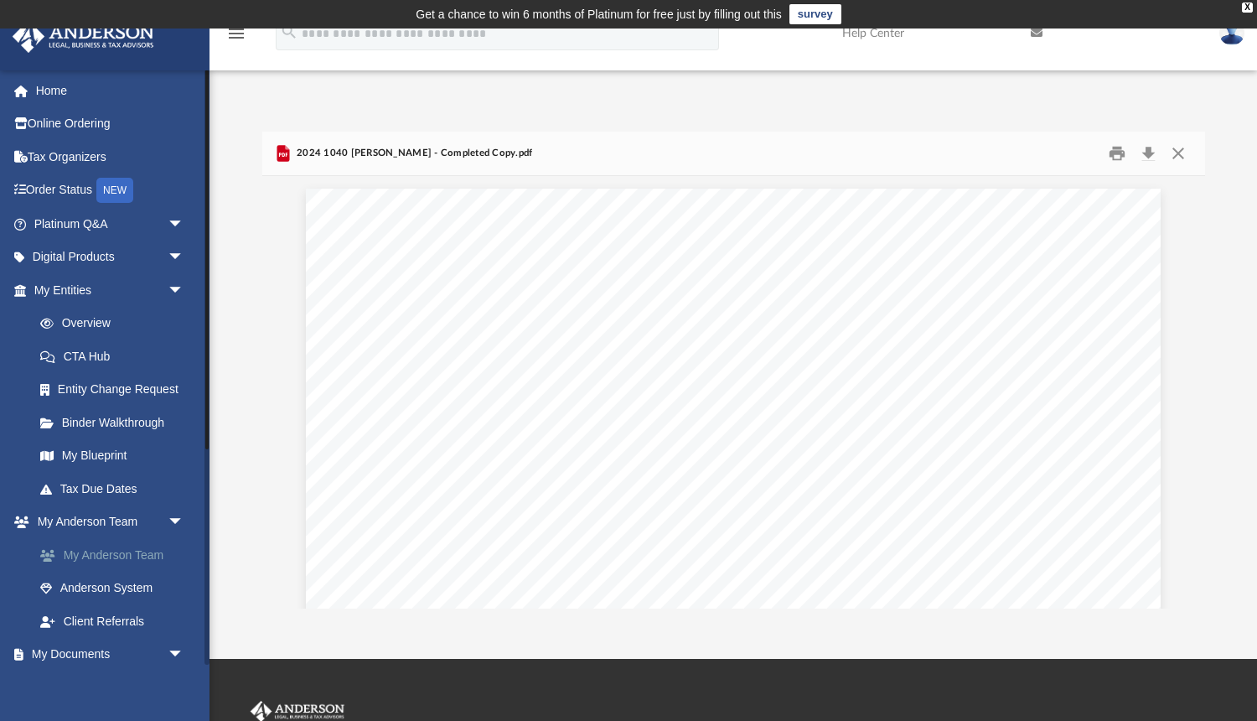
click at [128, 549] on link "My Anderson Team" at bounding box center [116, 555] width 186 height 34
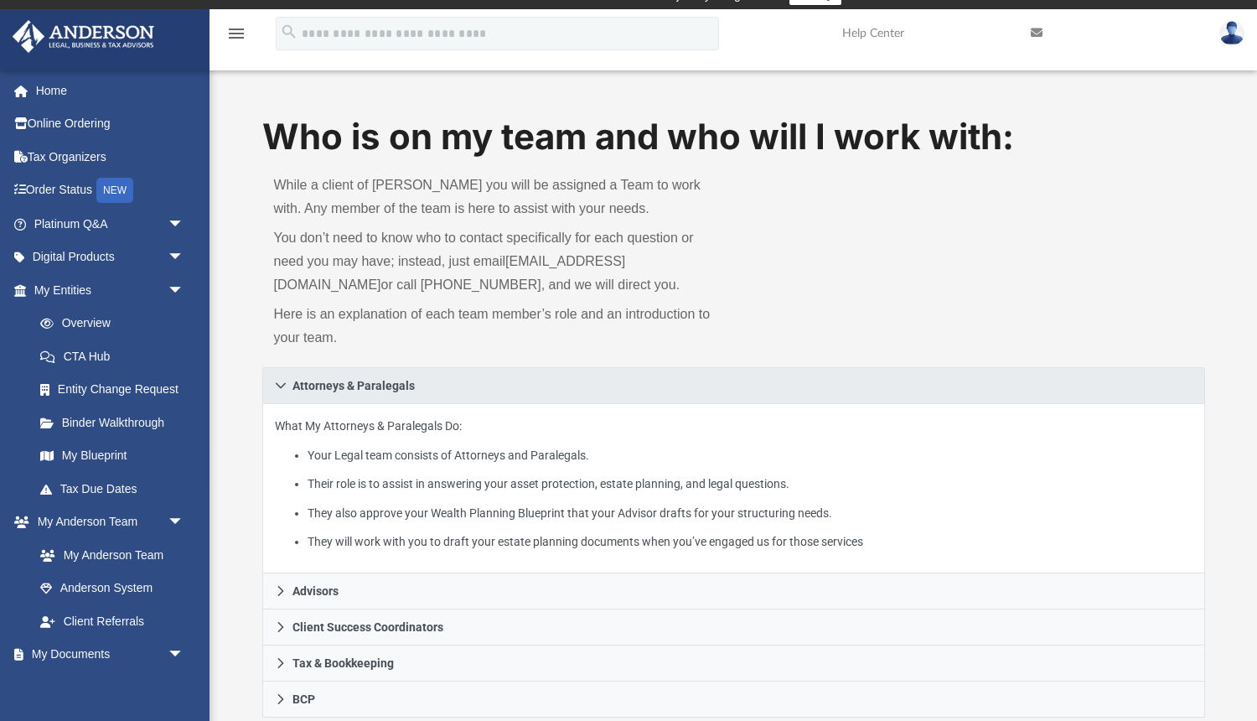
scroll to position [22, 0]
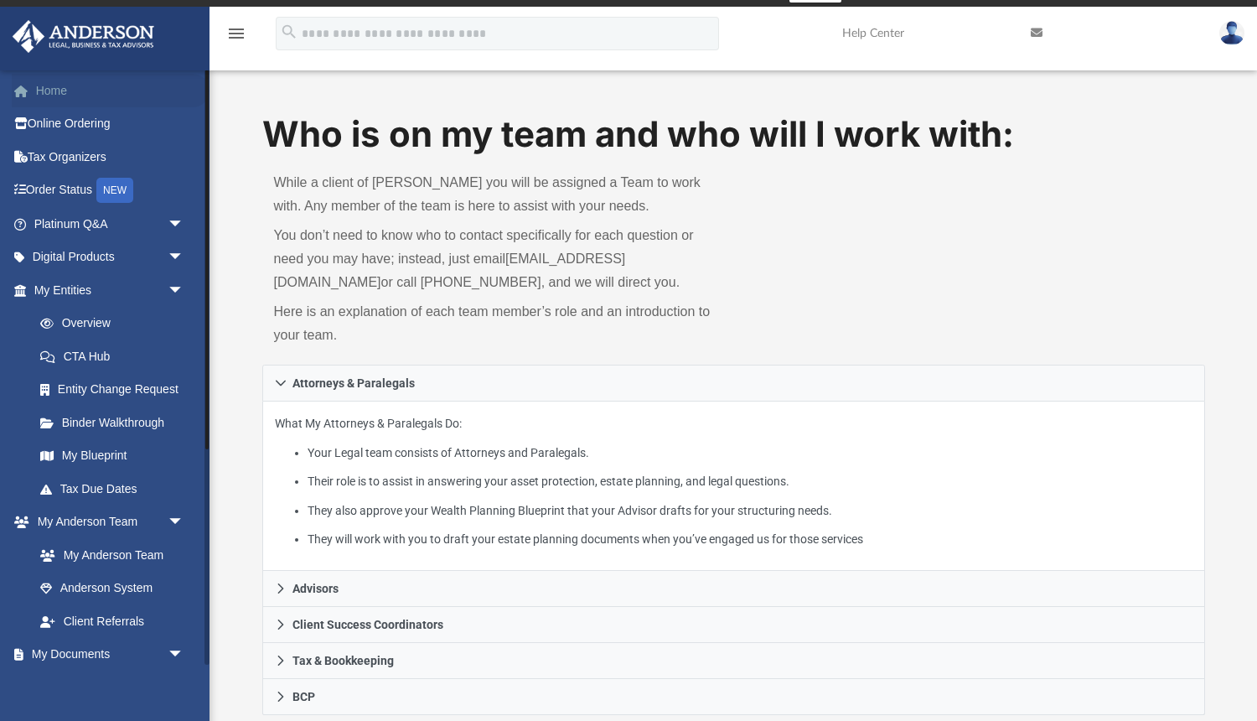
click at [54, 95] on link "Home" at bounding box center [111, 91] width 198 height 34
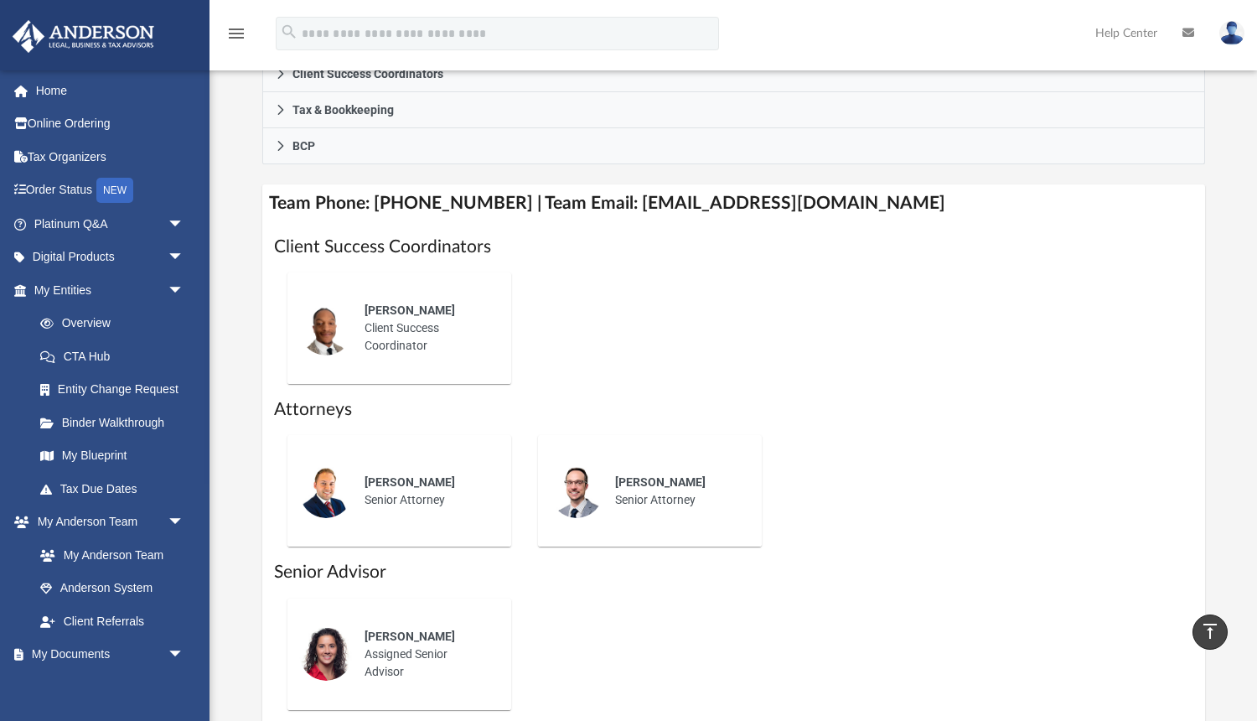
scroll to position [561, 0]
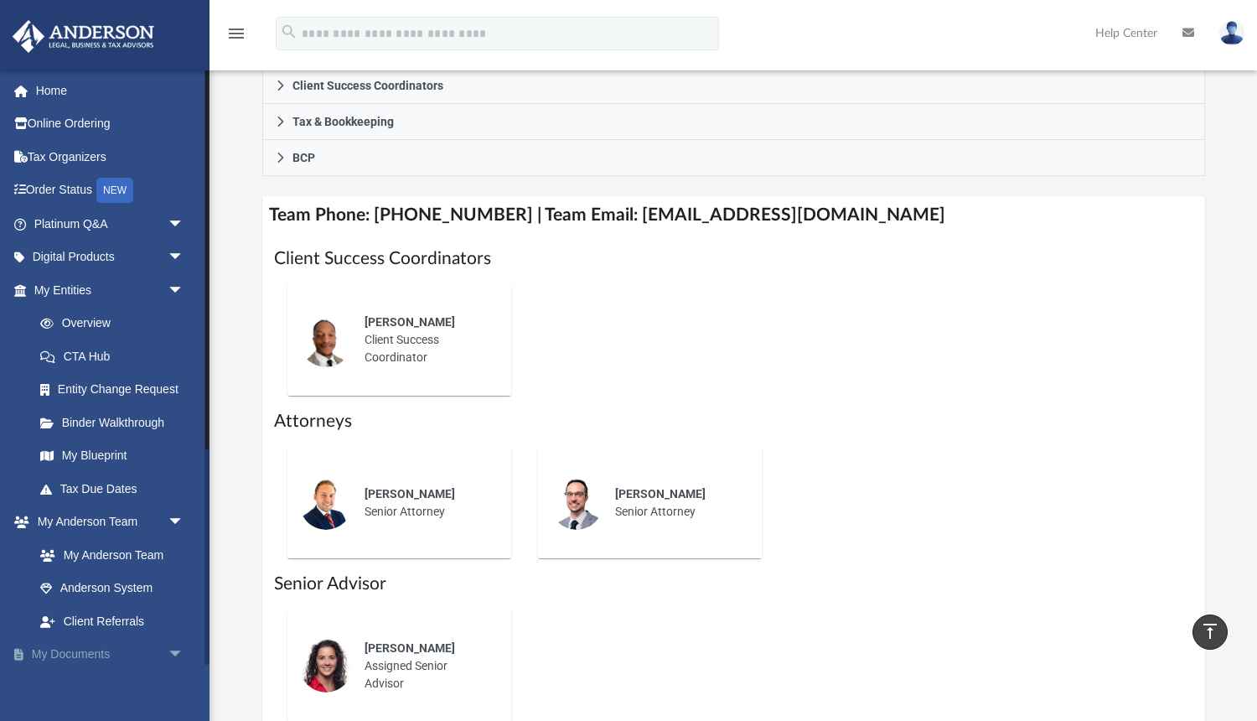
click at [178, 648] on span "arrow_drop_down" at bounding box center [185, 655] width 34 height 34
click at [178, 648] on span "arrow_drop_up" at bounding box center [185, 655] width 34 height 34
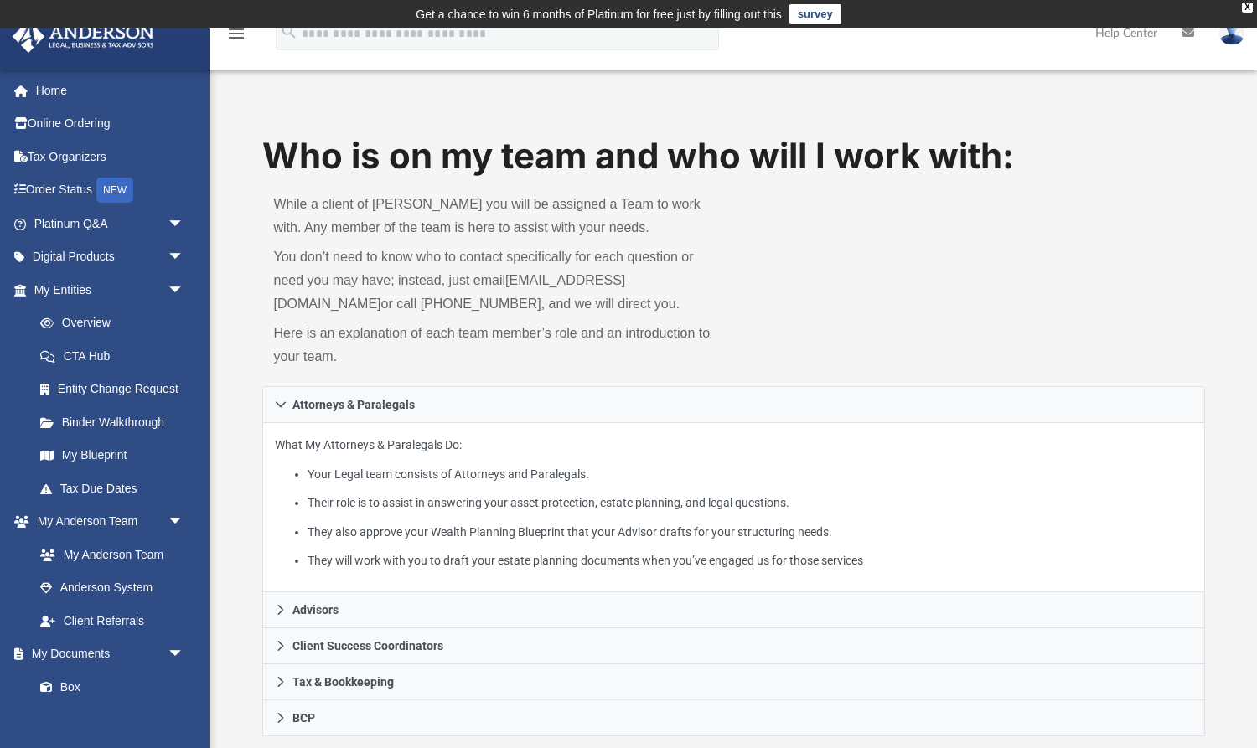
scroll to position [0, 0]
